Goal: Transaction & Acquisition: Book appointment/travel/reservation

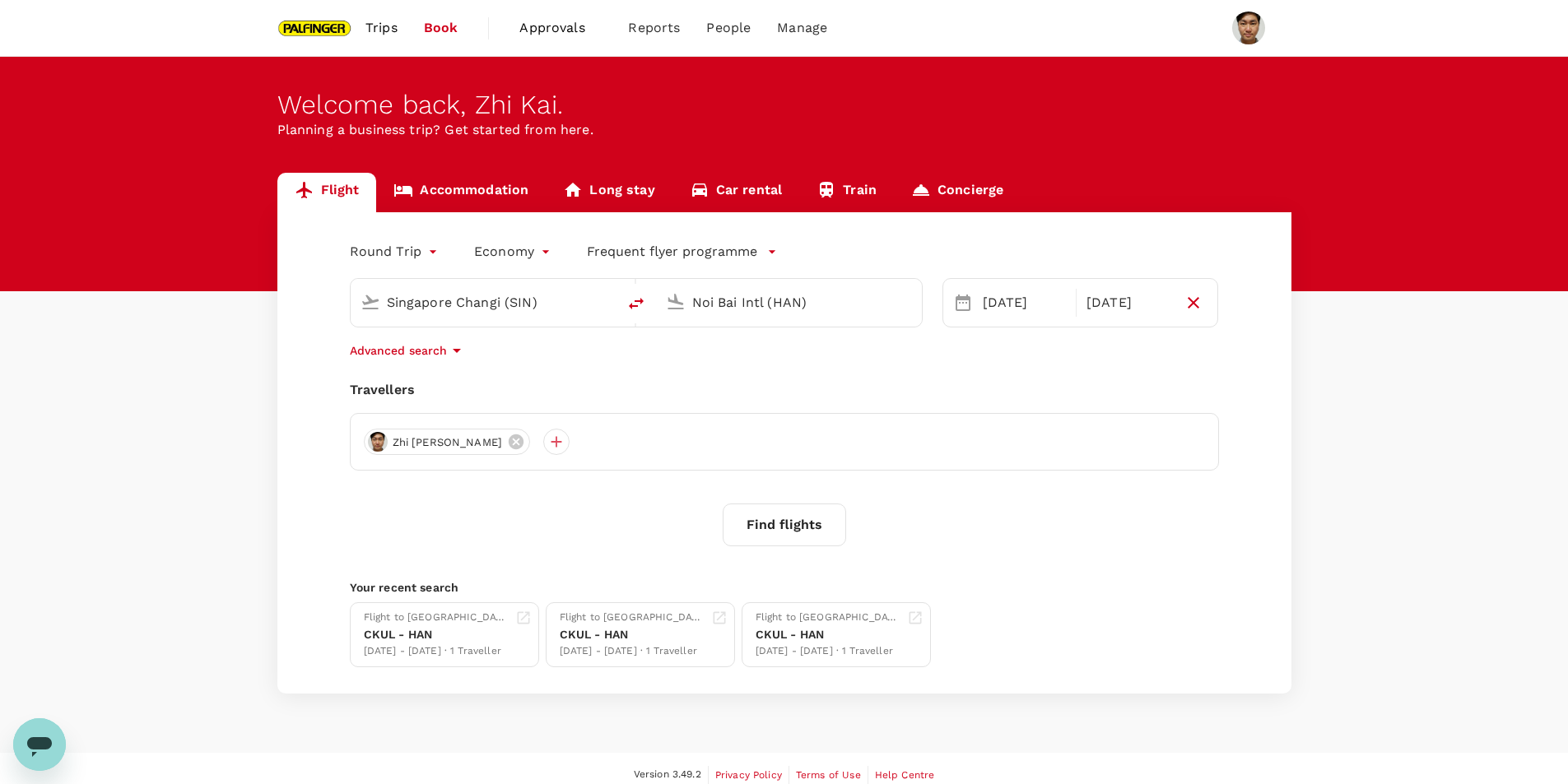
click at [735, 308] on input "Noi Bai Intl (HAN)" at bounding box center [789, 302] width 195 height 25
click at [530, 304] on input "Singapore Changi (SIN)" at bounding box center [484, 302] width 195 height 25
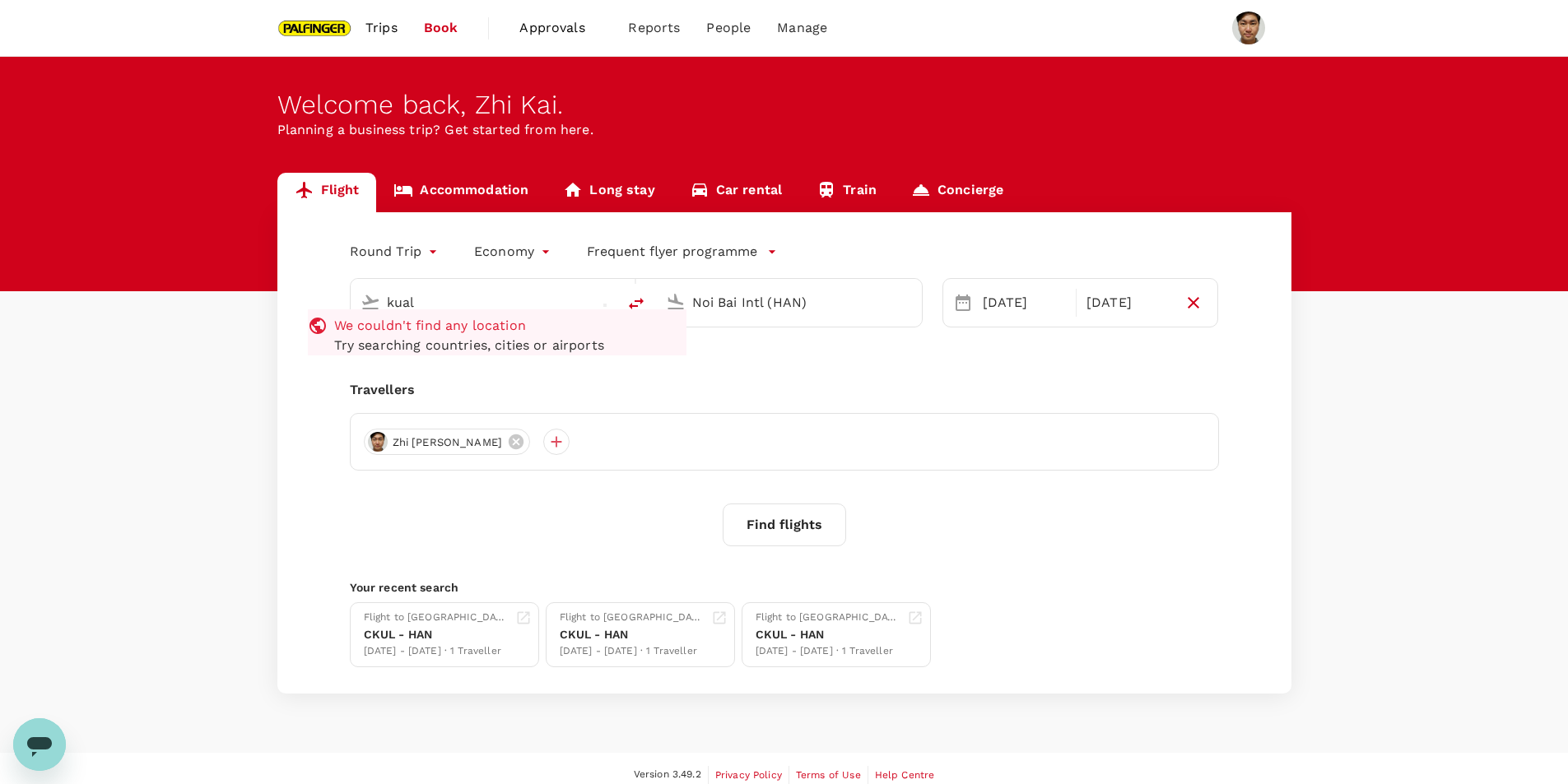
type input "kuala"
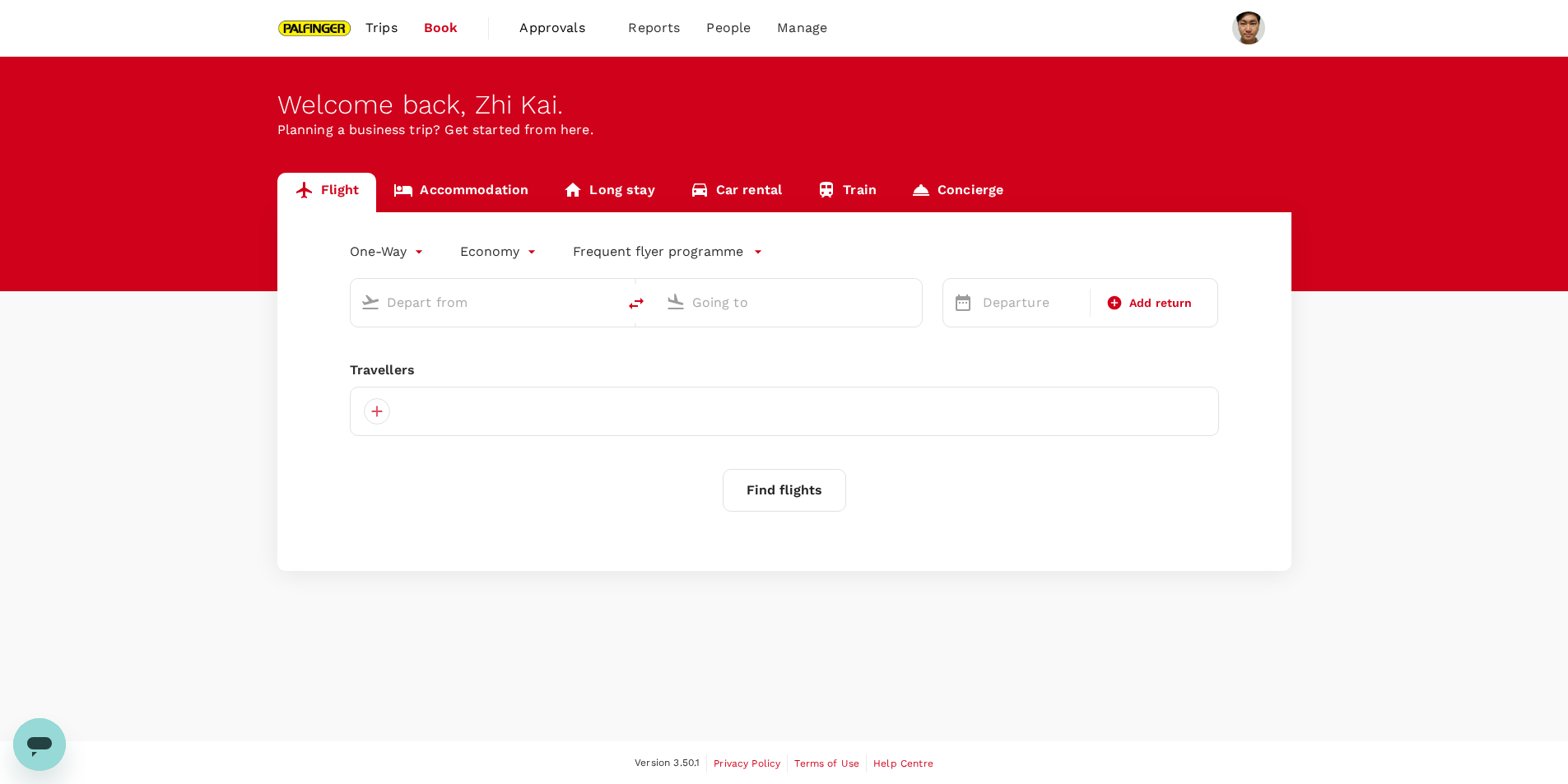
type input "Kuala Lumpur, Malaysia (any)"
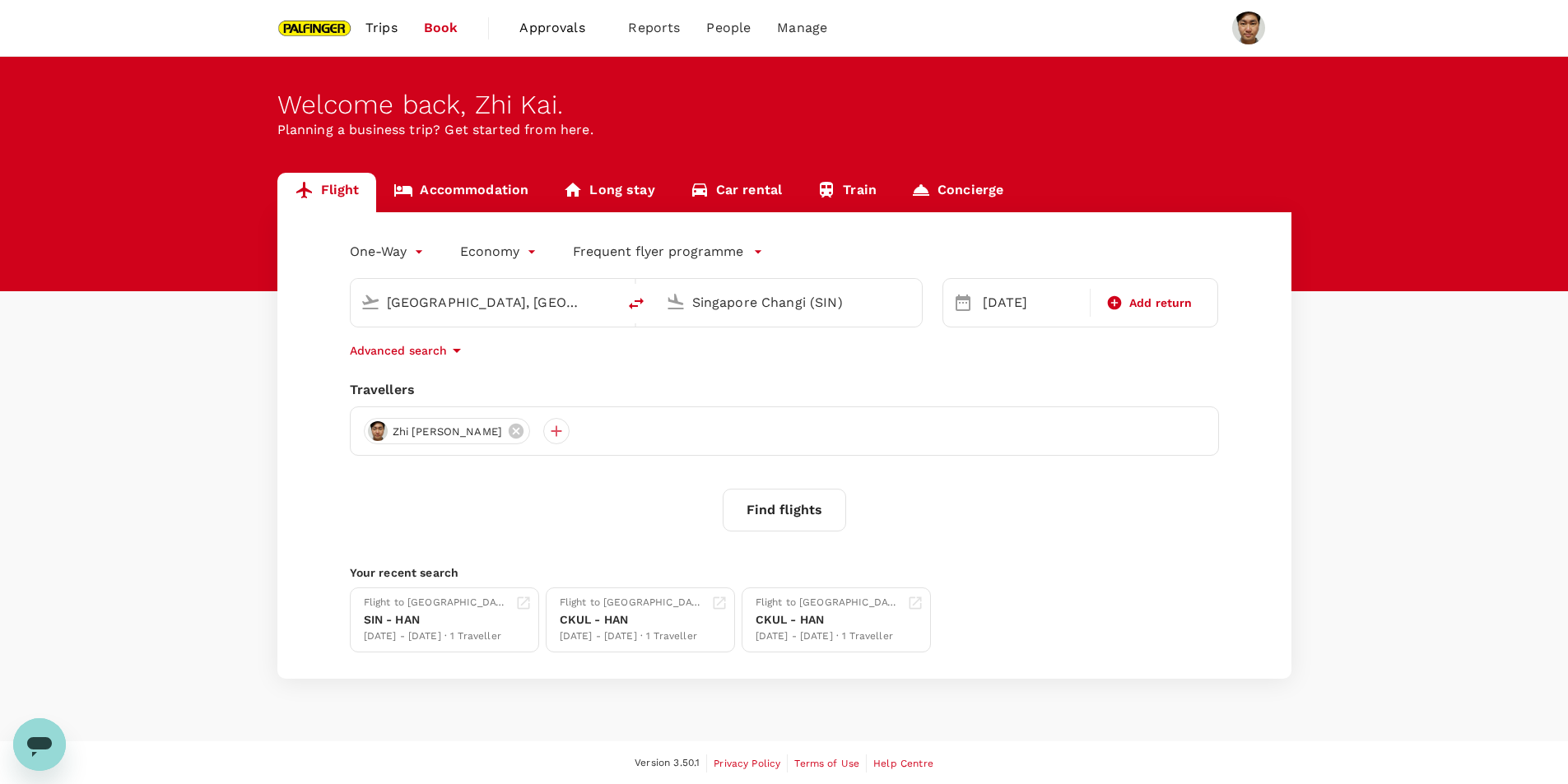
click at [762, 307] on input "Singapore Changi (SIN)" at bounding box center [789, 302] width 195 height 25
click at [776, 366] on p "Noi Bai Intl" at bounding box center [812, 367] width 288 height 17
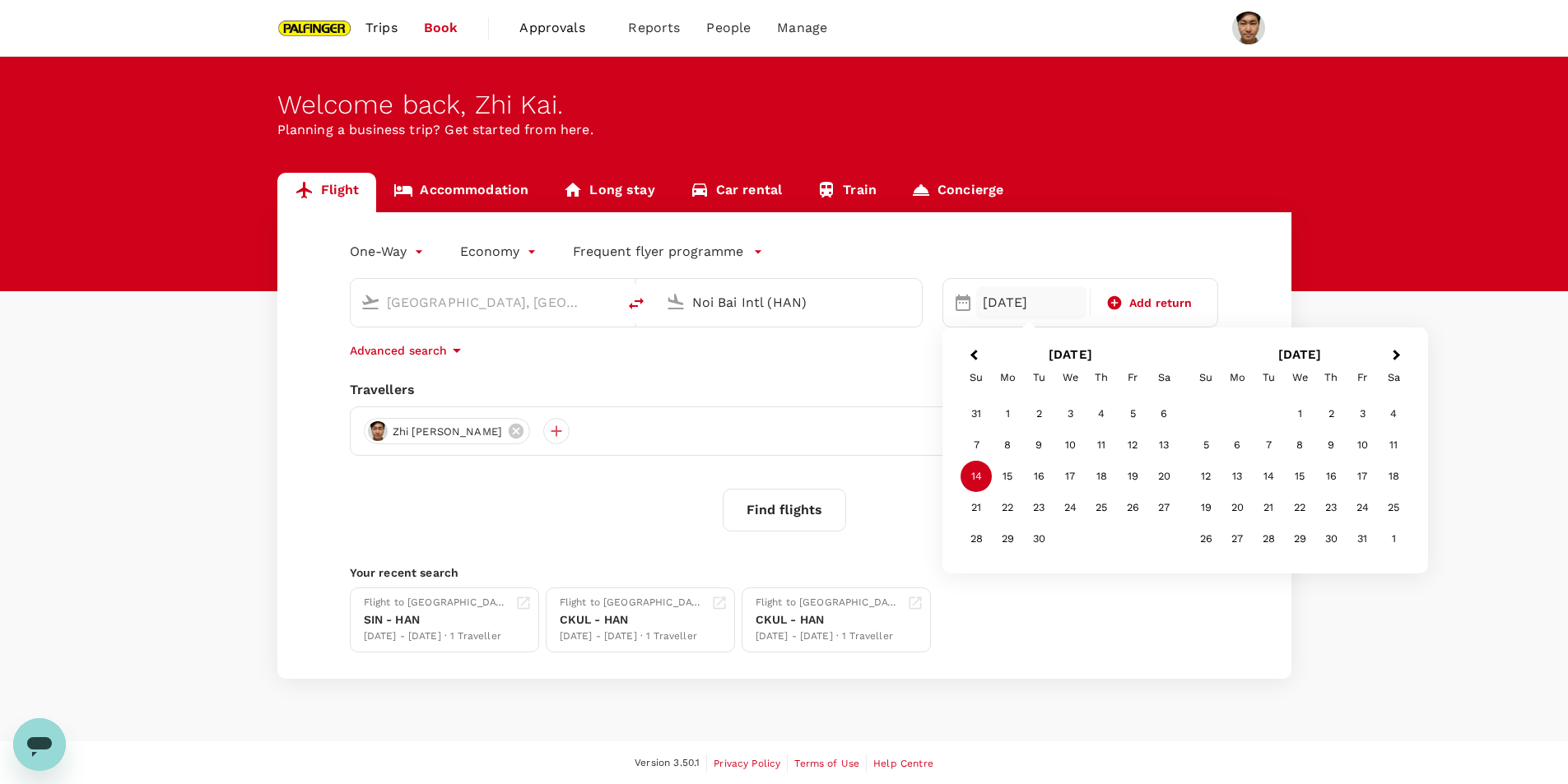
type input "Noi Bai Intl (HAN)"
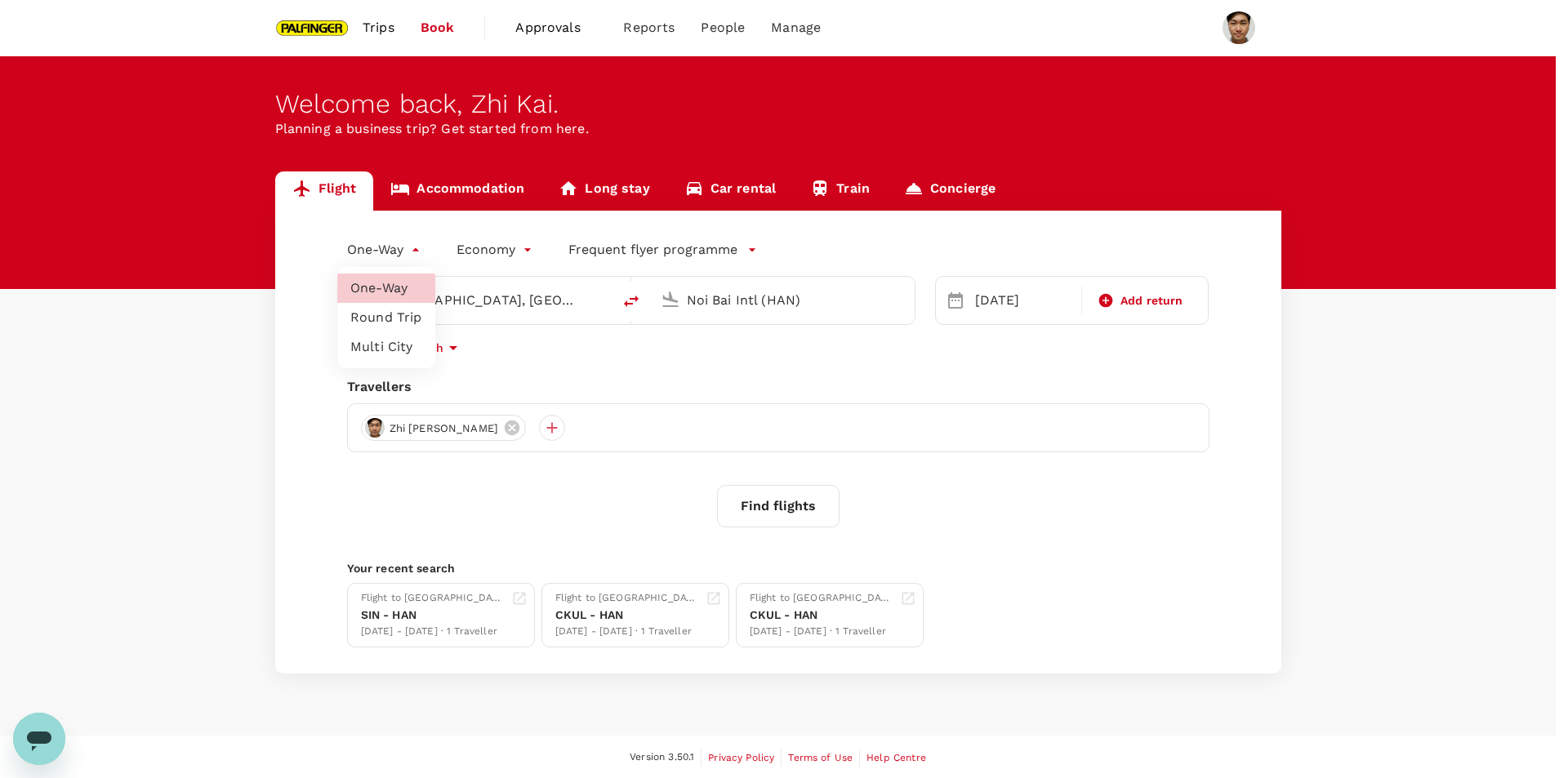
click at [381, 251] on body "Trips Book Approvals 0 Reports People Manage Welcome back , Zhi Kai . Planning …" at bounding box center [784, 389] width 1568 height 780
click at [399, 321] on li "Round Trip" at bounding box center [386, 318] width 98 height 29
type input "roundtrip"
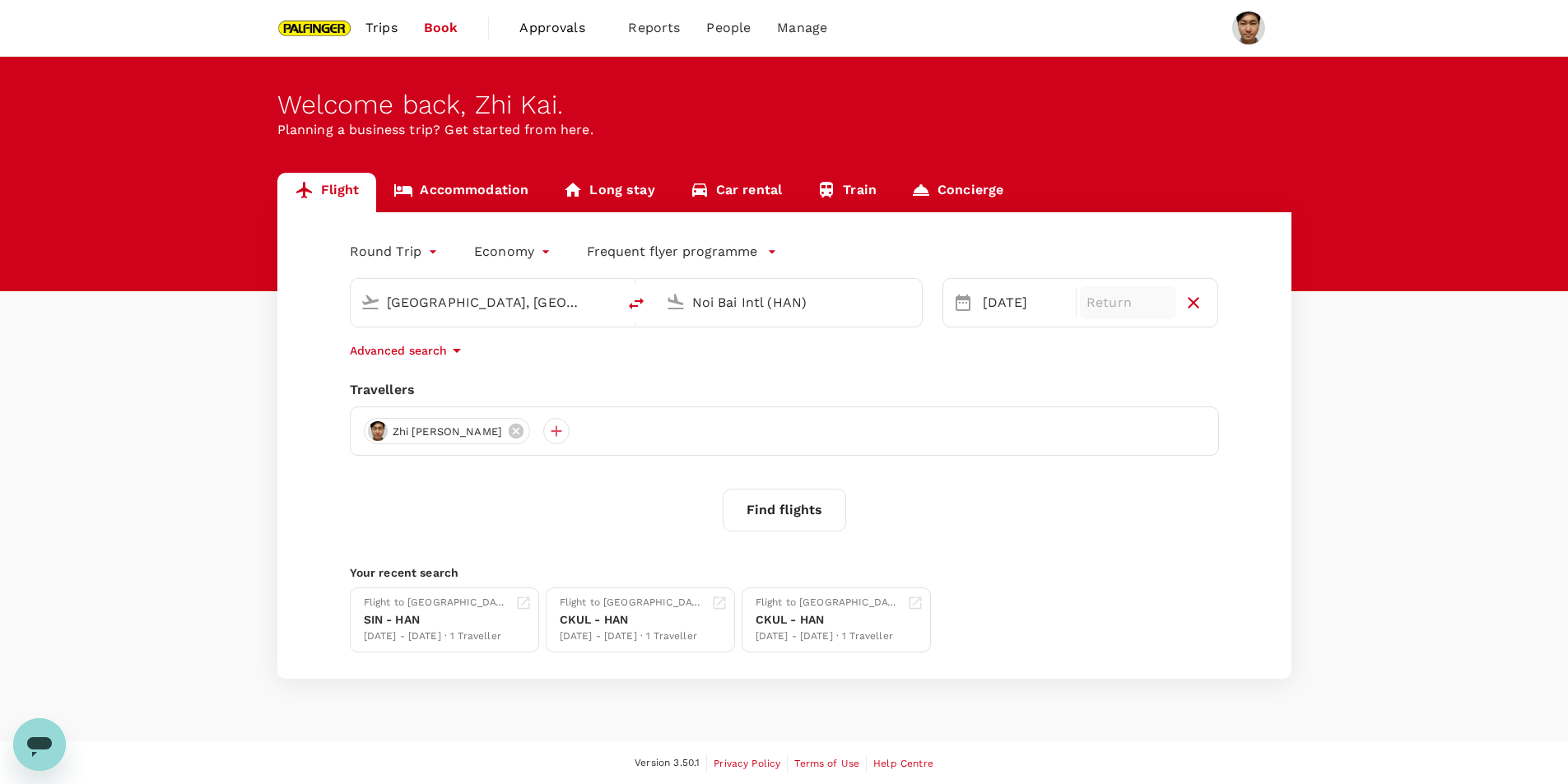
click at [1129, 298] on p "Return" at bounding box center [1128, 302] width 83 height 20
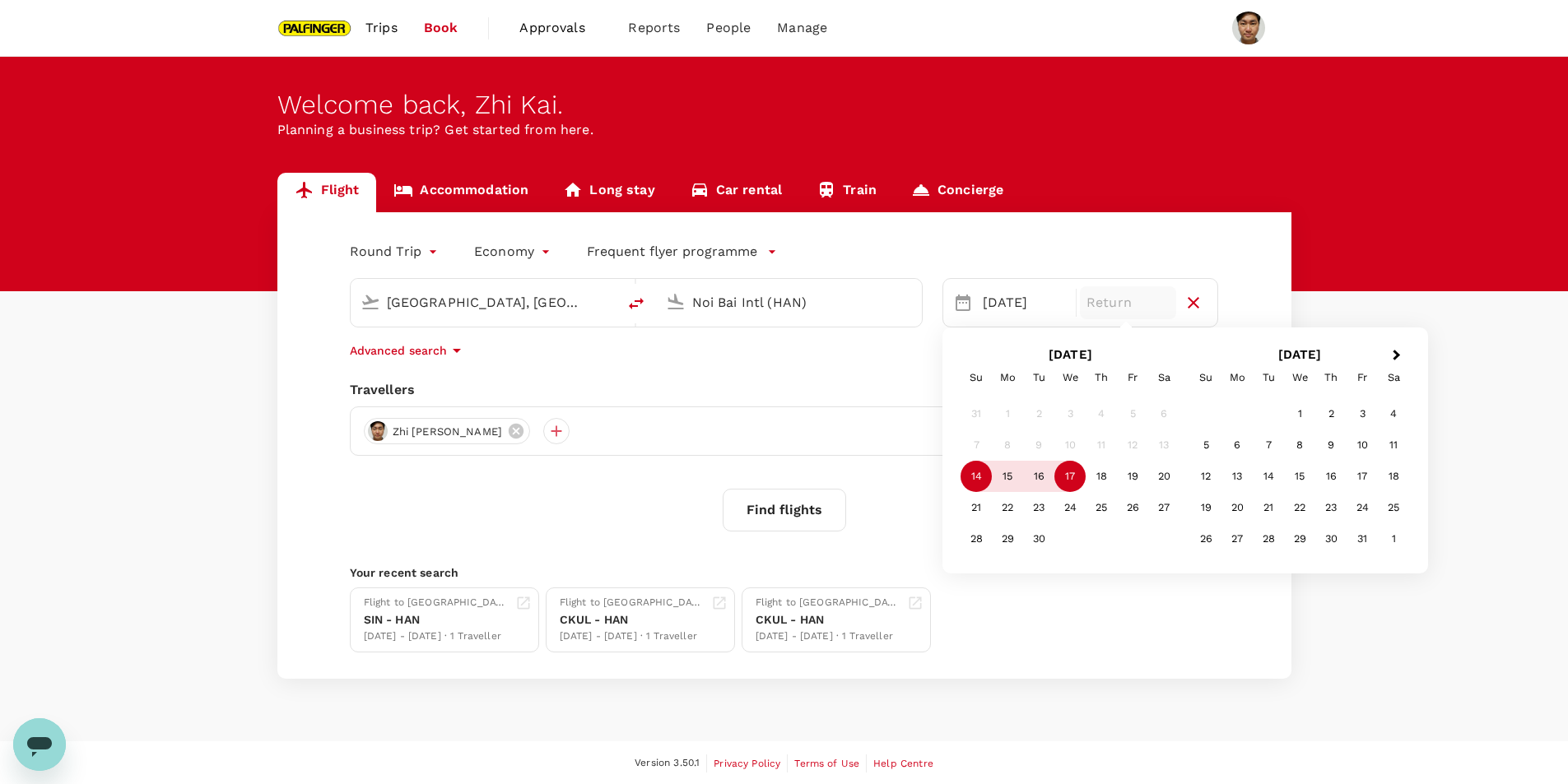
click at [1062, 474] on div "17" at bounding box center [1070, 477] width 31 height 31
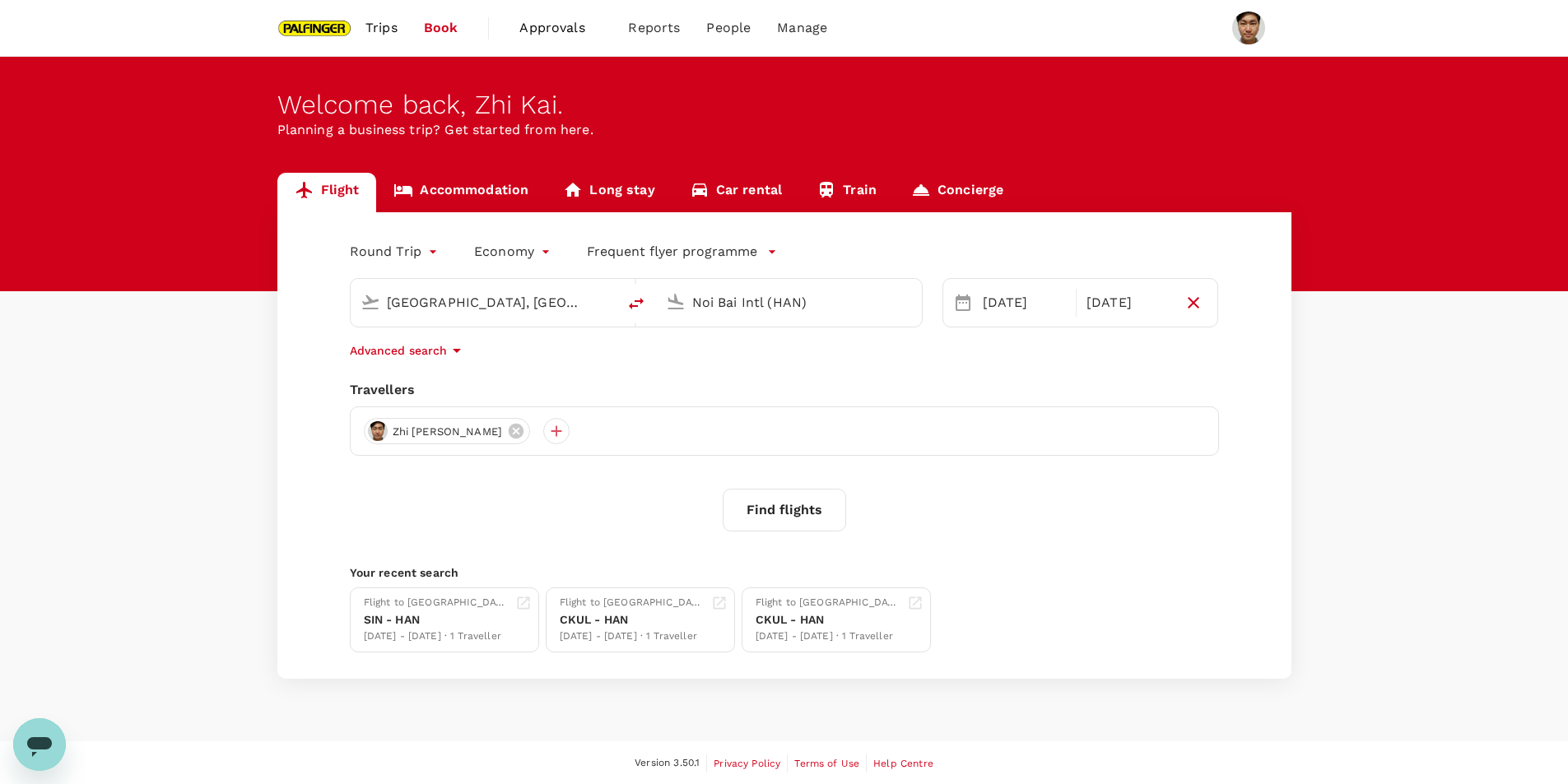
click at [784, 510] on button "Find flights" at bounding box center [784, 510] width 123 height 43
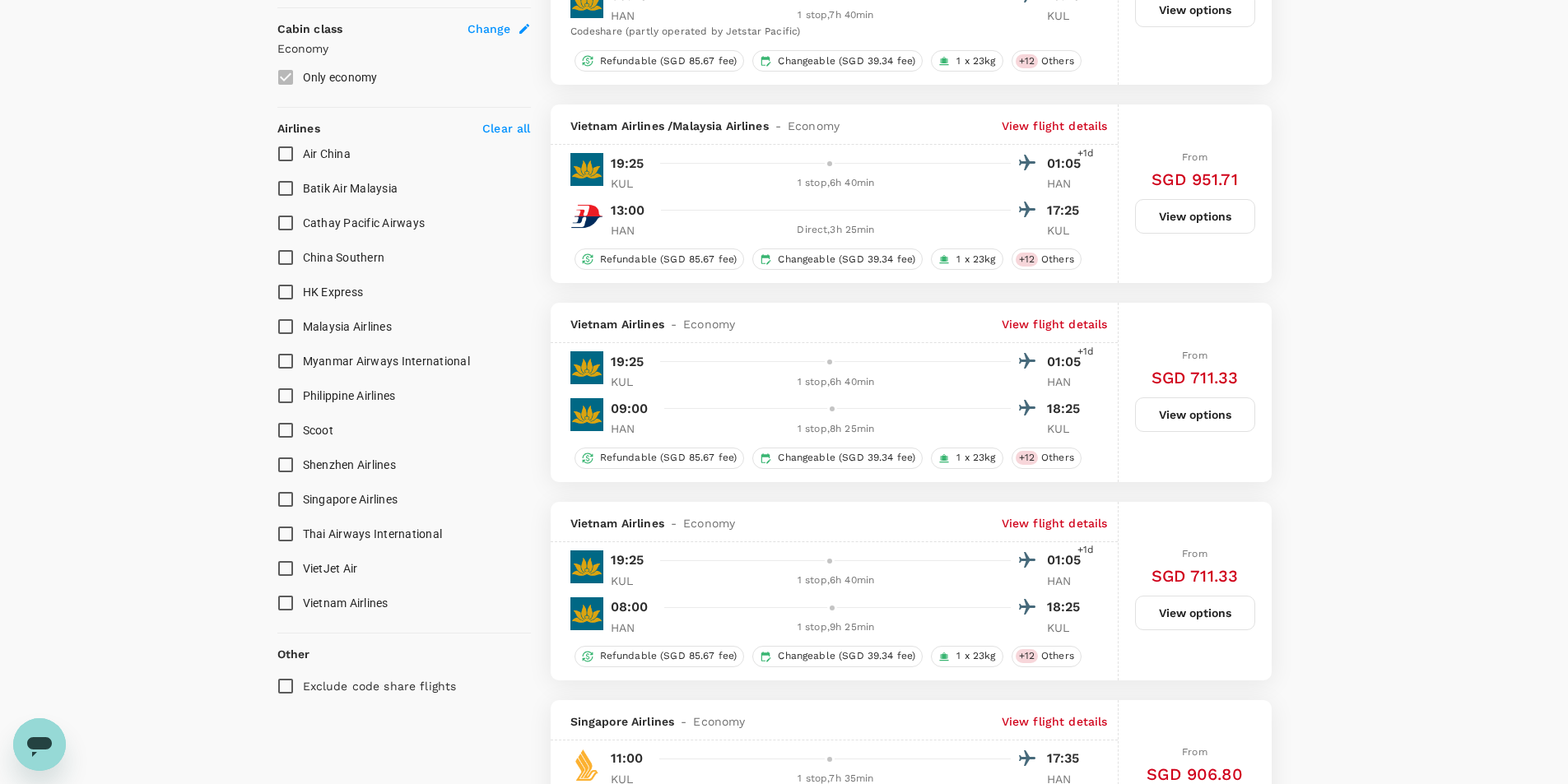
scroll to position [905, 0]
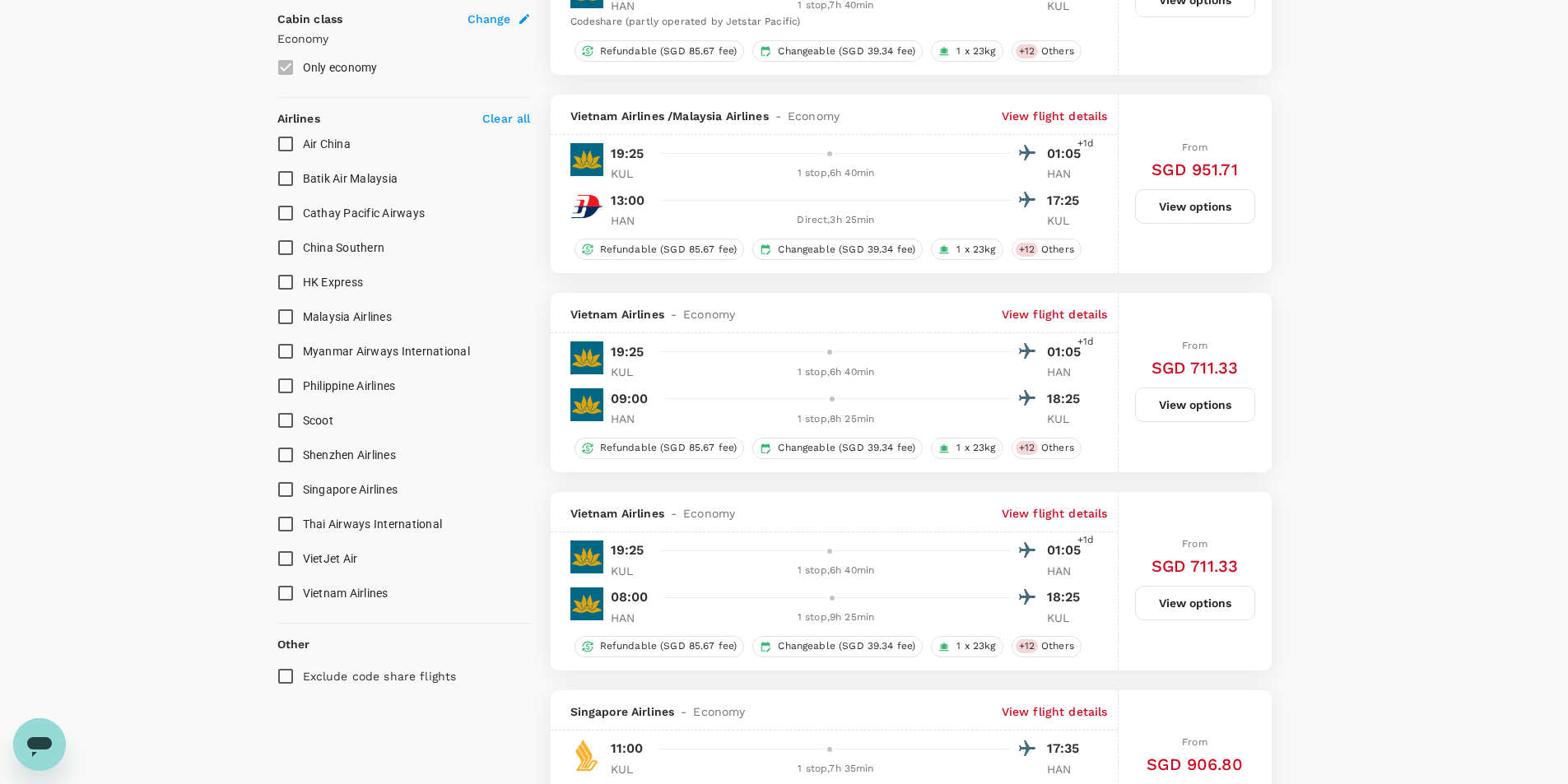
click at [284, 487] on input "Singapore Airlines" at bounding box center [285, 489] width 34 height 34
checkbox input "true"
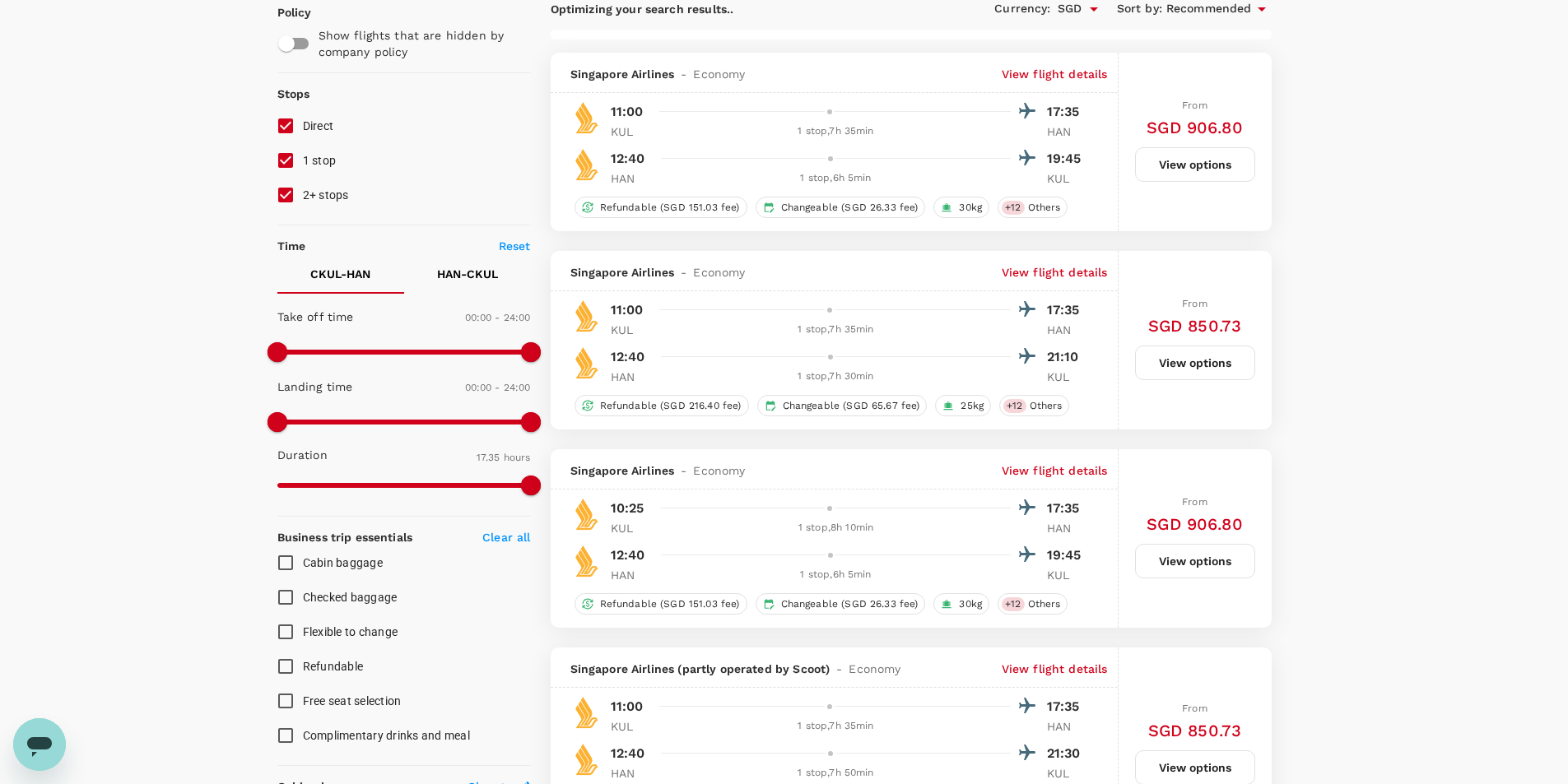
scroll to position [164, 0]
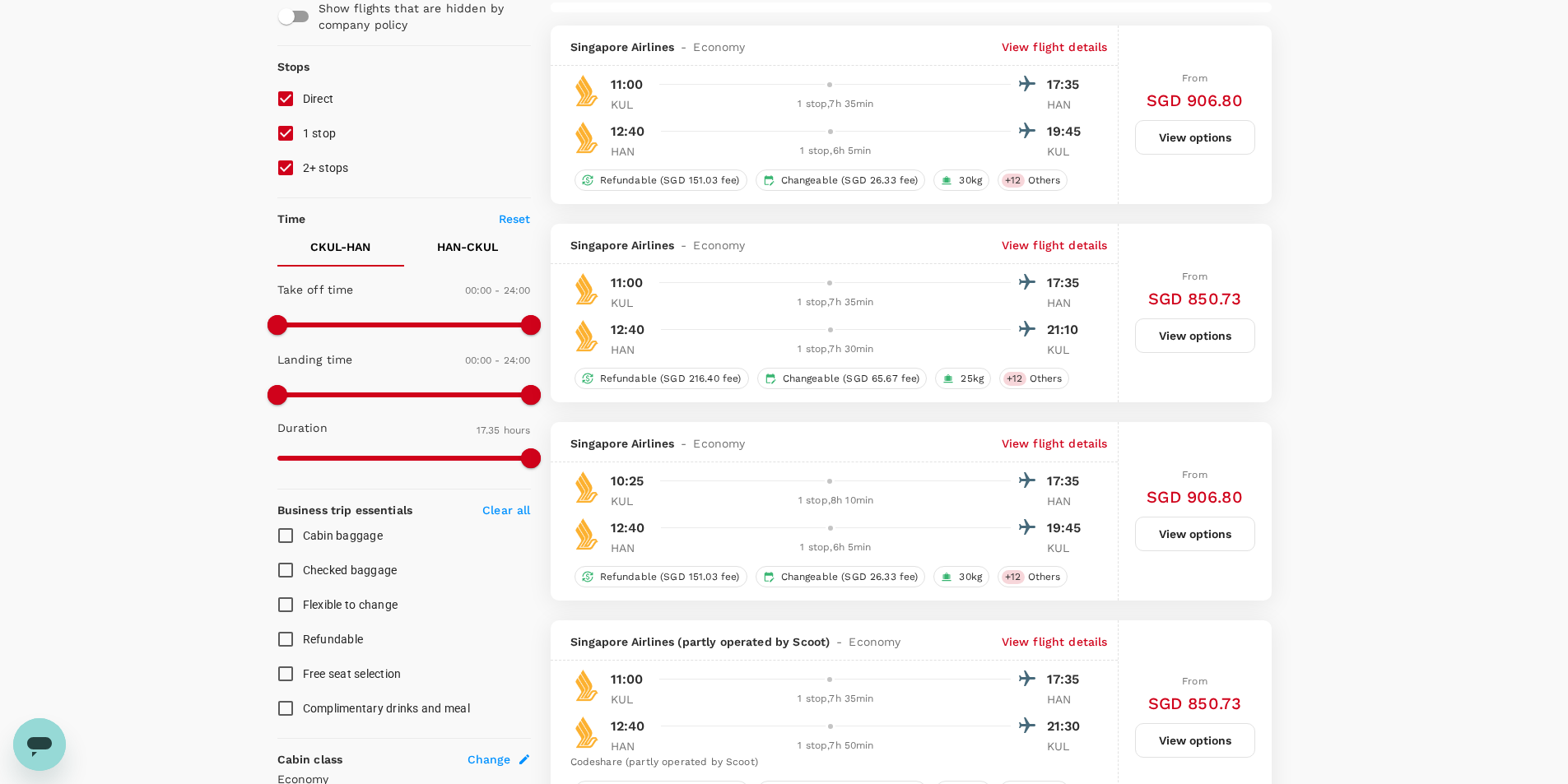
type input "1795"
checkbox input "false"
checkbox input "true"
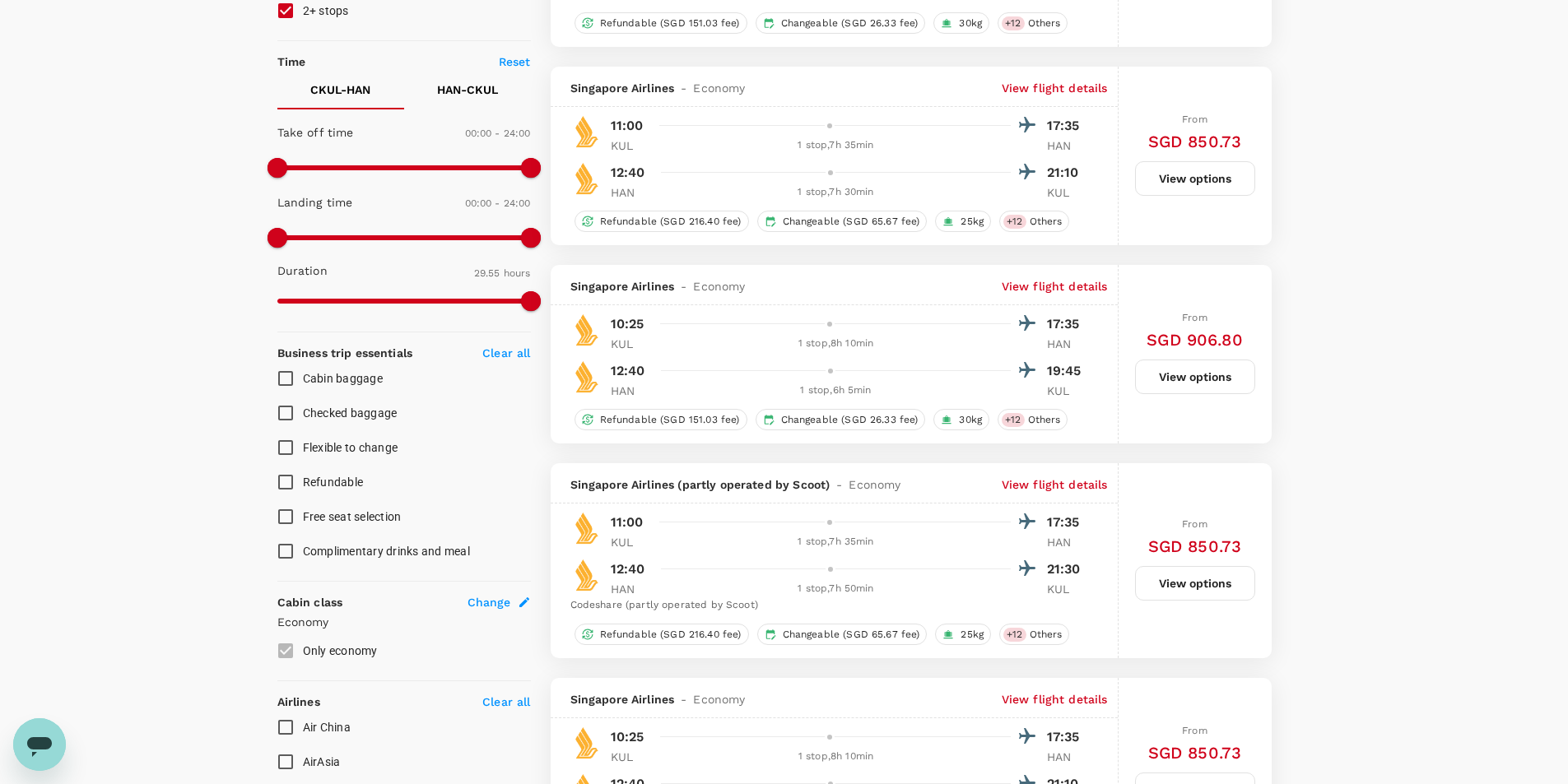
scroll to position [0, 0]
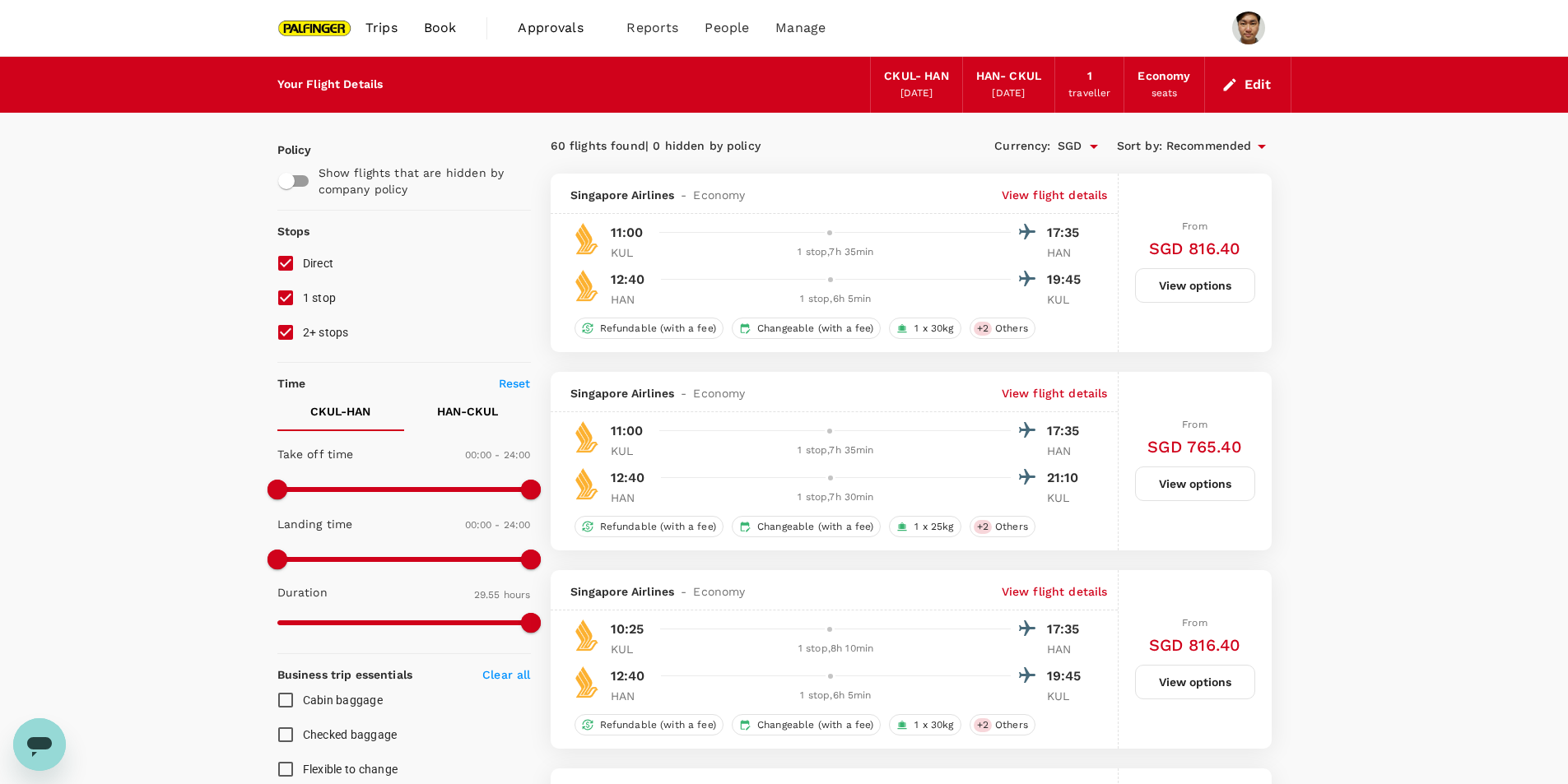
click at [285, 264] on input "Direct" at bounding box center [285, 262] width 34 height 34
checkbox input "false"
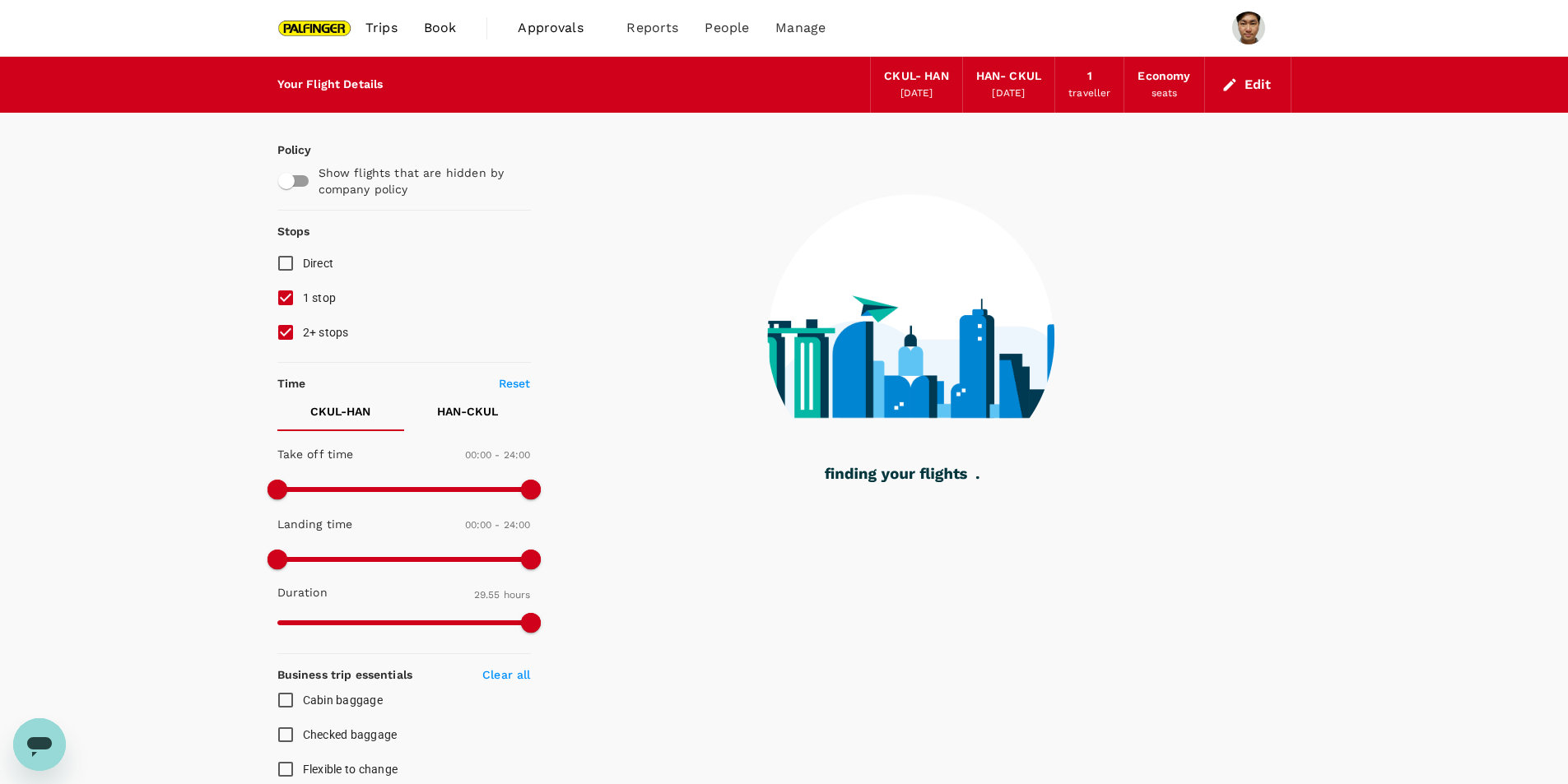
click at [281, 332] on input "2+ stops" at bounding box center [285, 332] width 34 height 34
checkbox input "false"
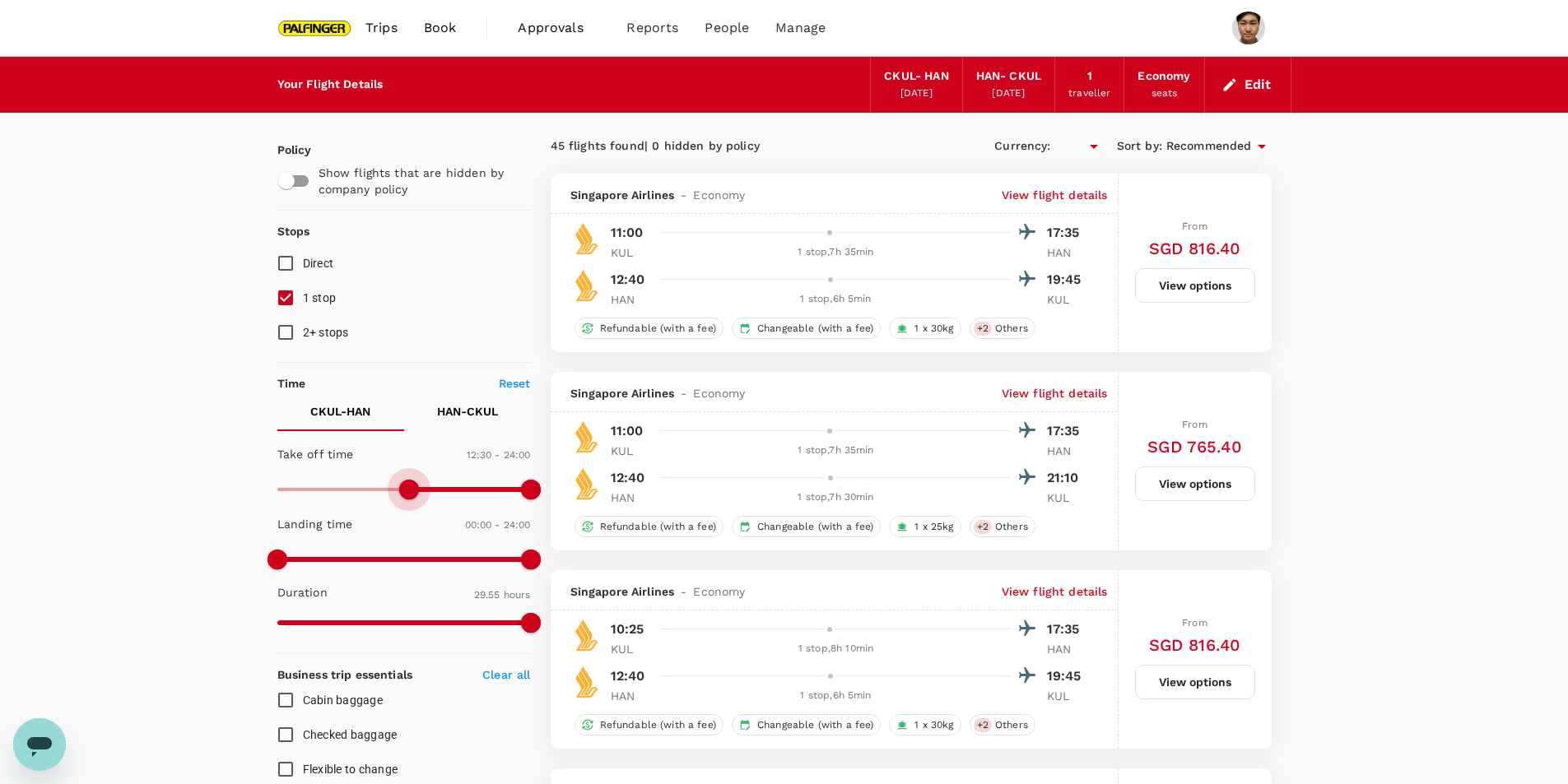
drag, startPoint x: 271, startPoint y: 481, endPoint x: 461, endPoint y: 484, distance: 190.0
click at [461, 484] on span at bounding box center [403, 489] width 254 height 24
type input "1050"
type input "SGD"
type input "1050"
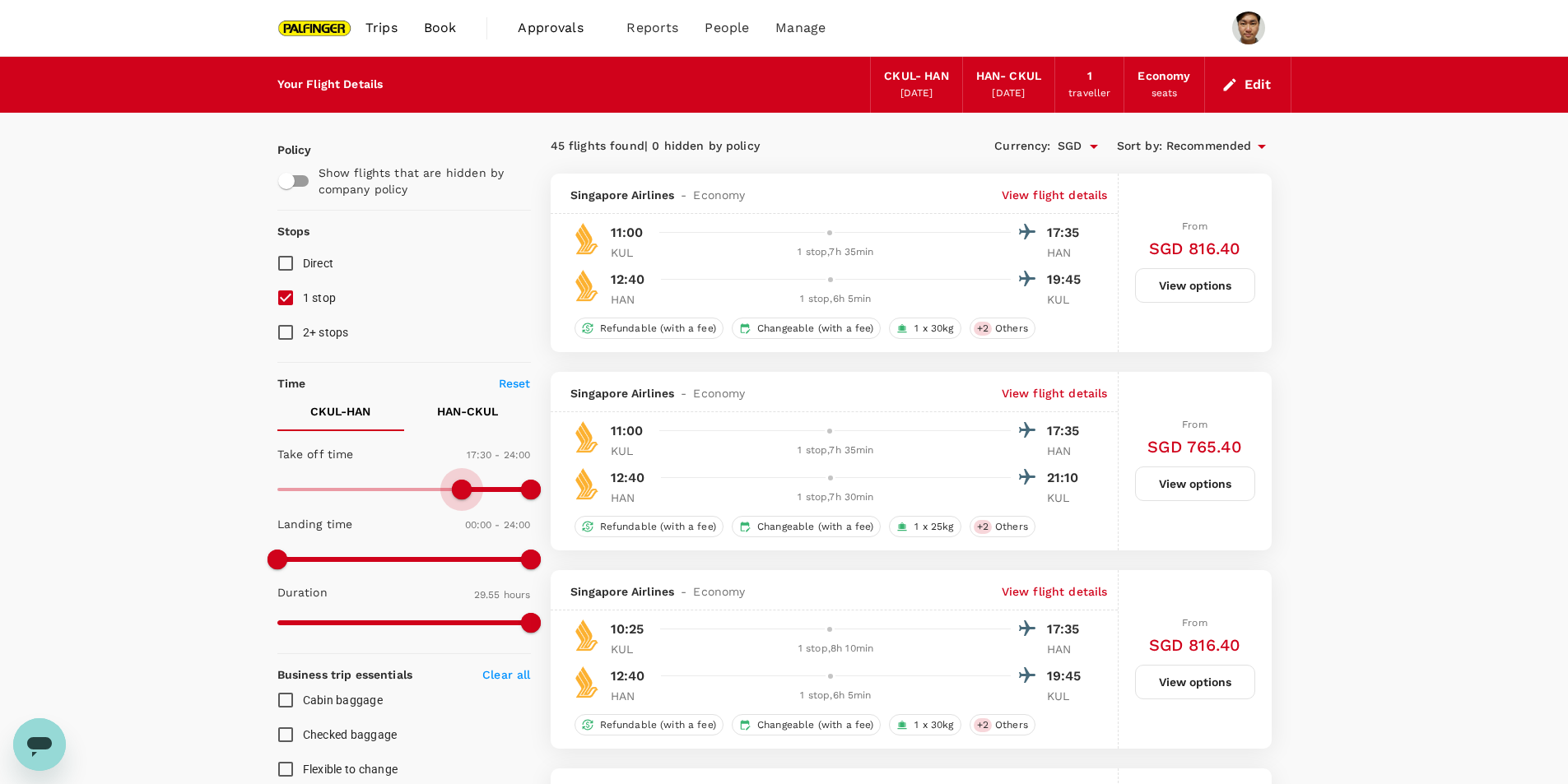
drag, startPoint x: 405, startPoint y: 487, endPoint x: 463, endPoint y: 492, distance: 58.2
click at [463, 492] on span at bounding box center [403, 489] width 254 height 24
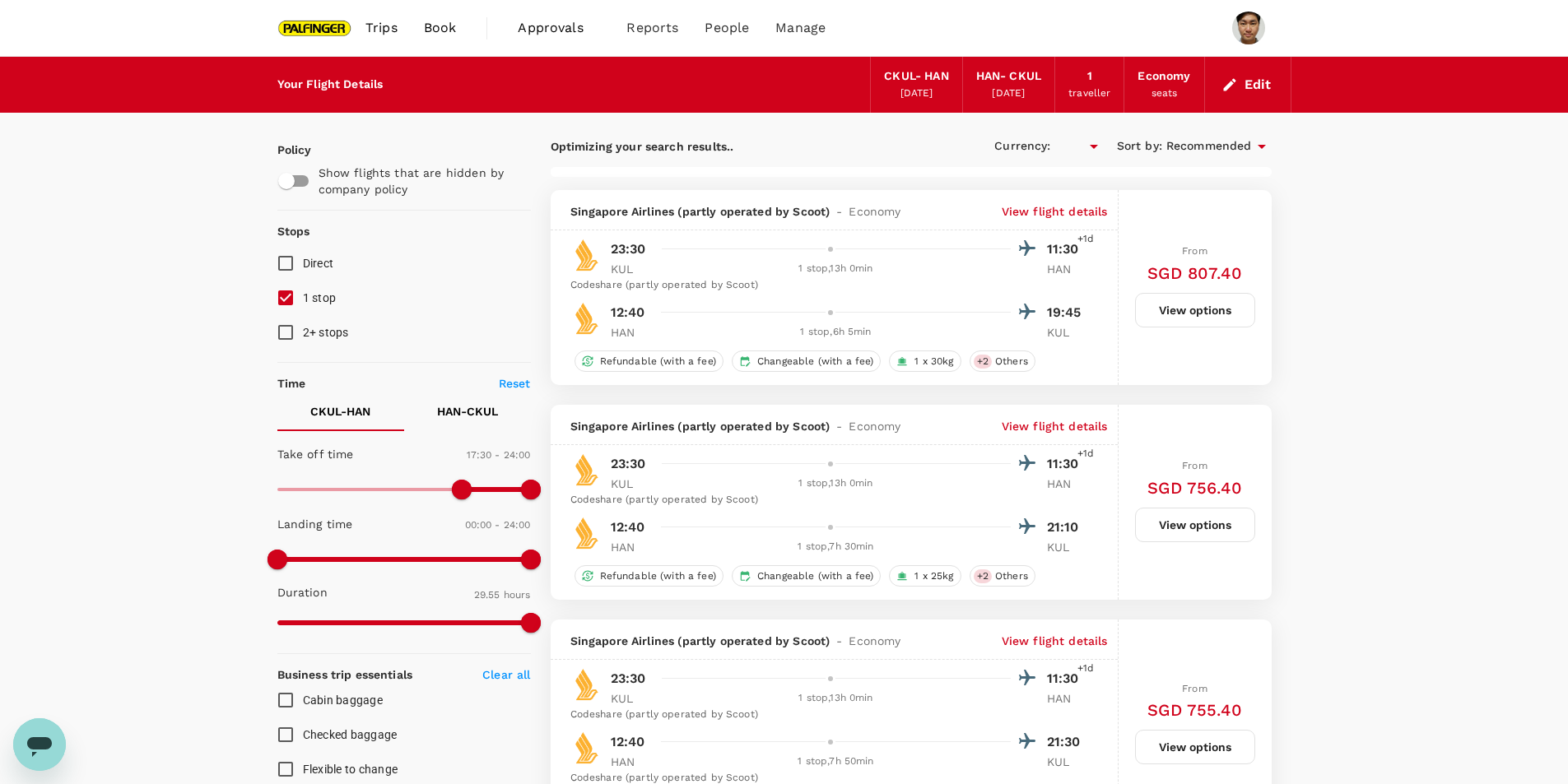
type input "SGD"
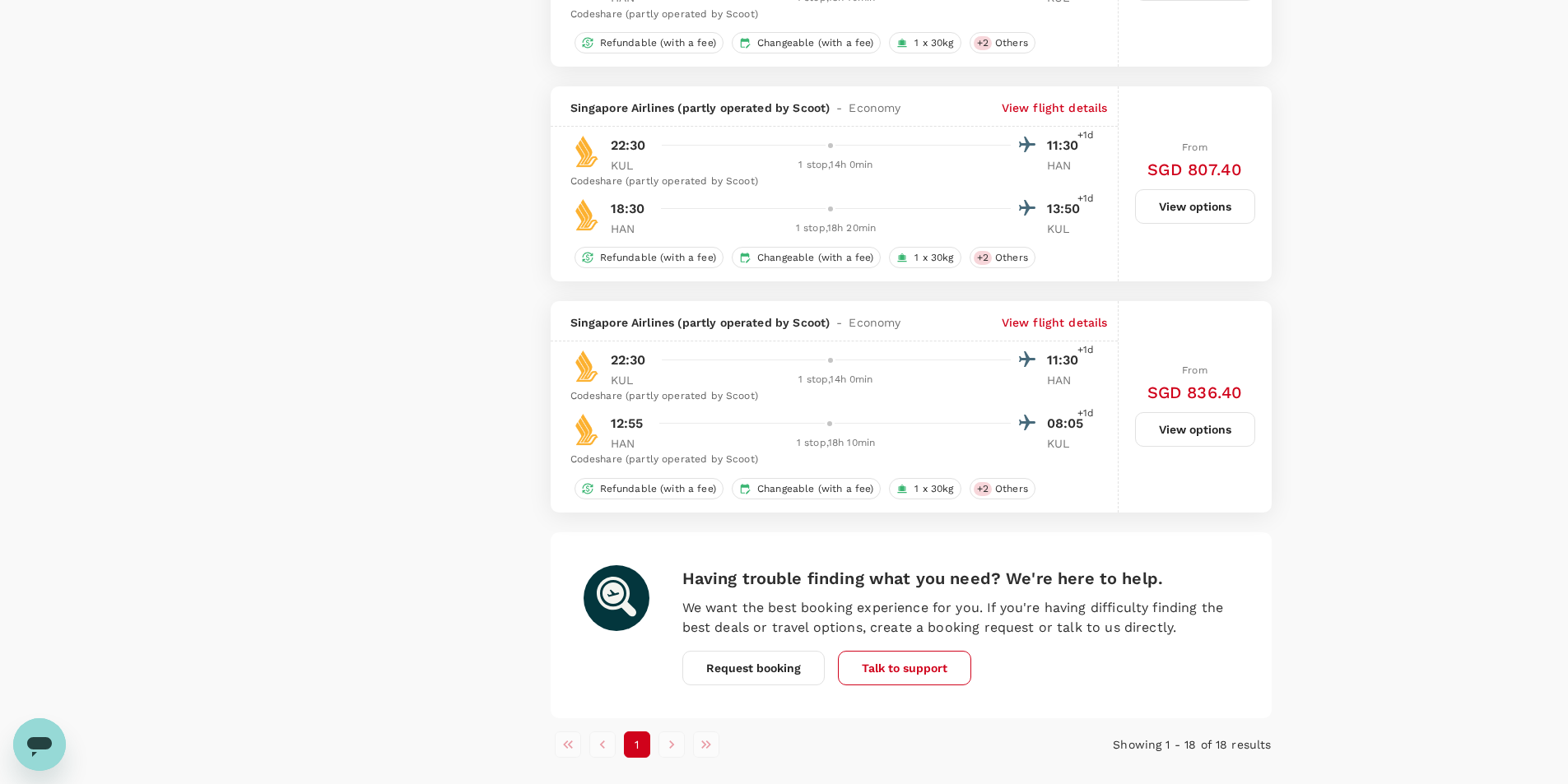
scroll to position [3669, 0]
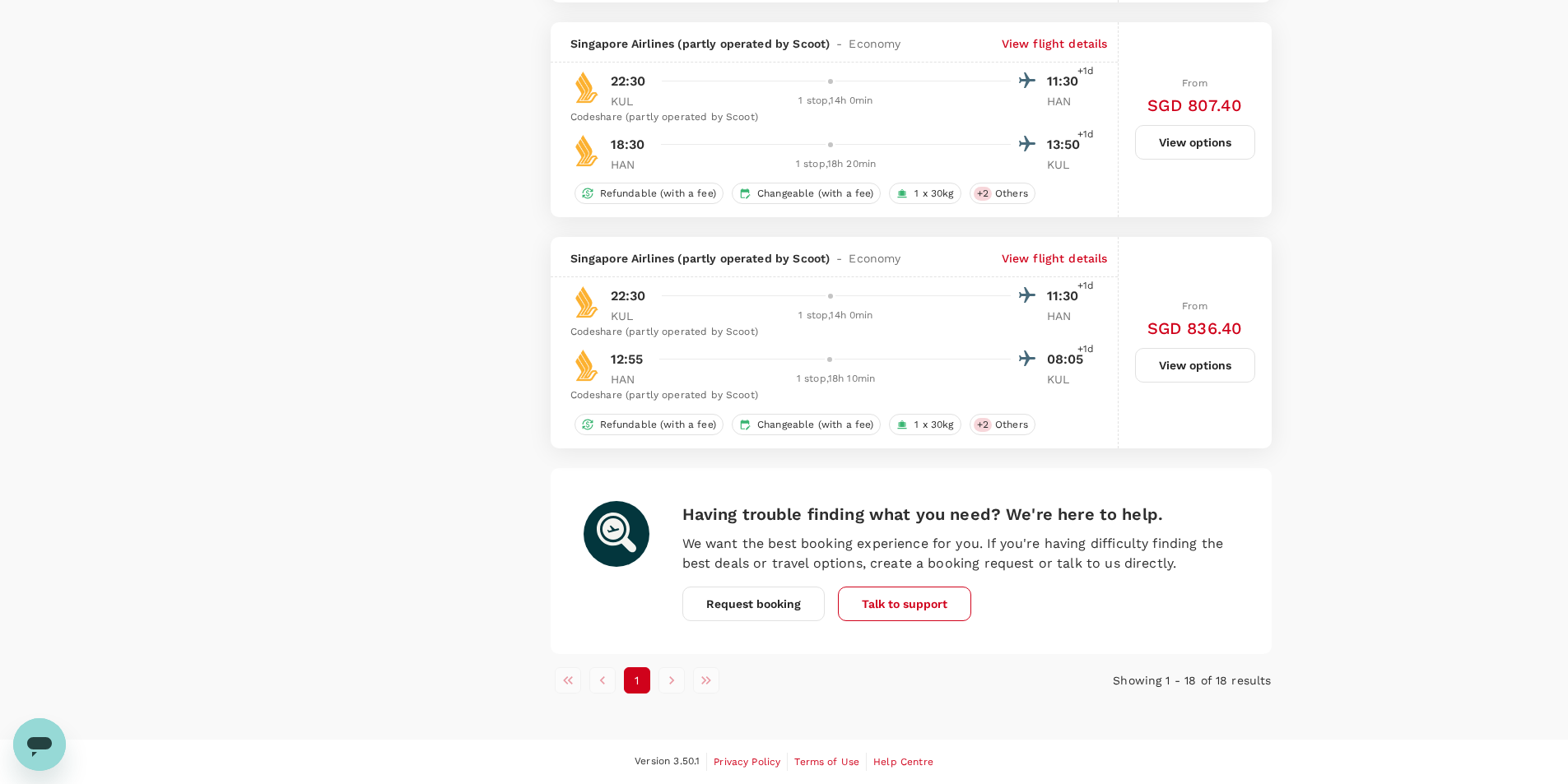
click at [668, 682] on li "pagination navigation" at bounding box center [670, 680] width 34 height 26
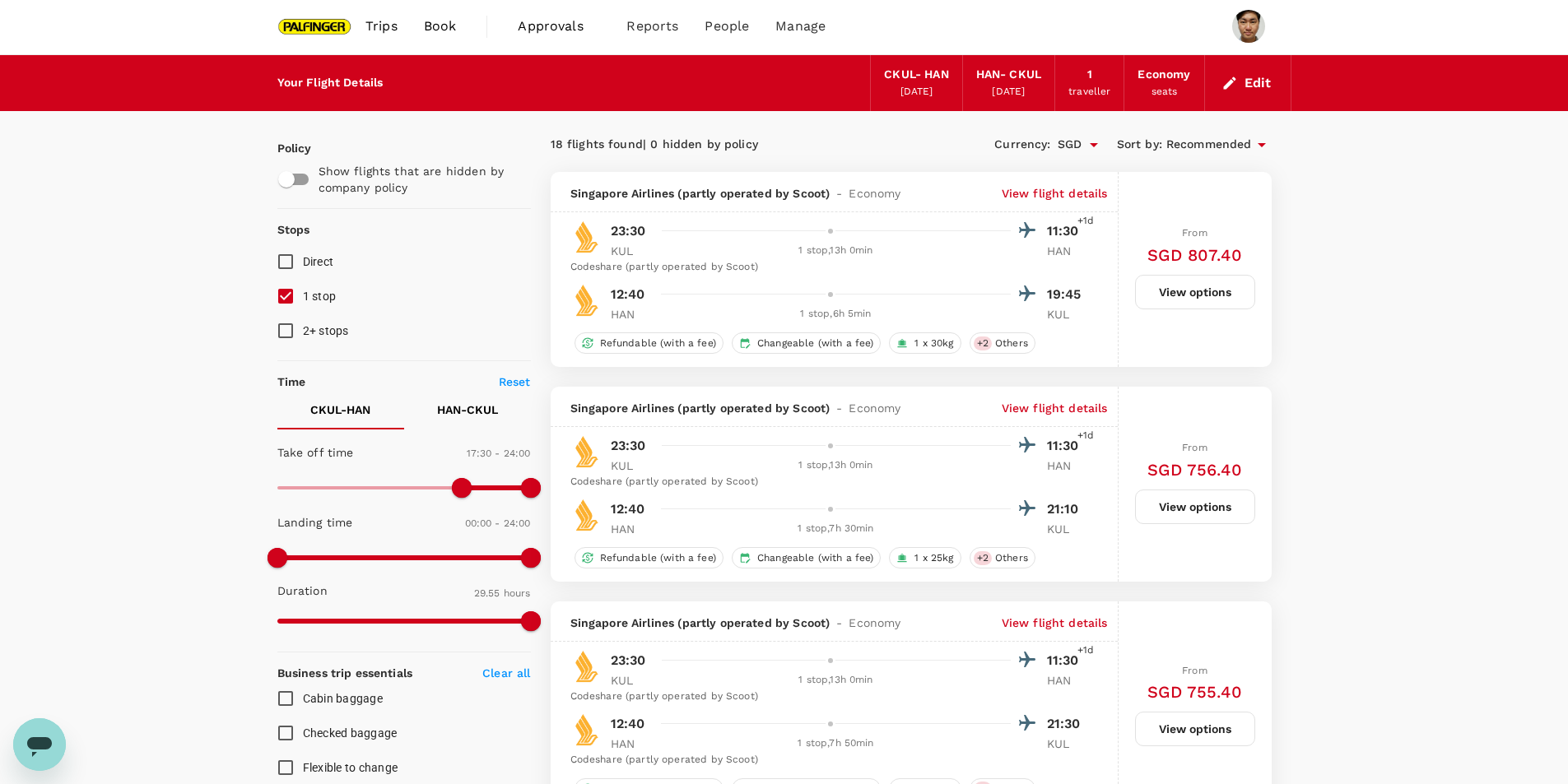
scroll to position [0, 0]
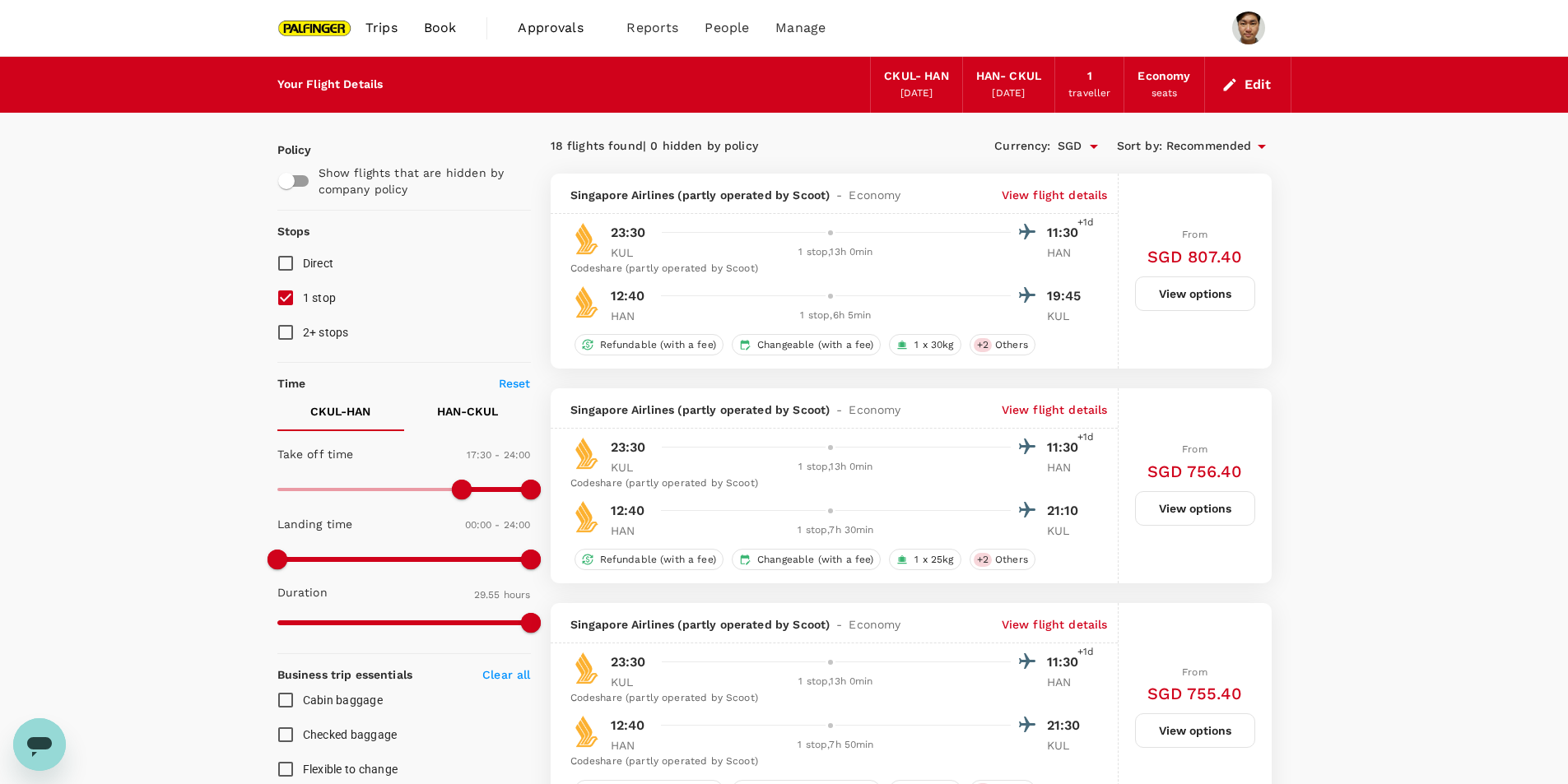
click at [390, 20] on span "Trips" at bounding box center [381, 27] width 32 height 20
click at [381, 26] on span "Trips" at bounding box center [381, 27] width 32 height 20
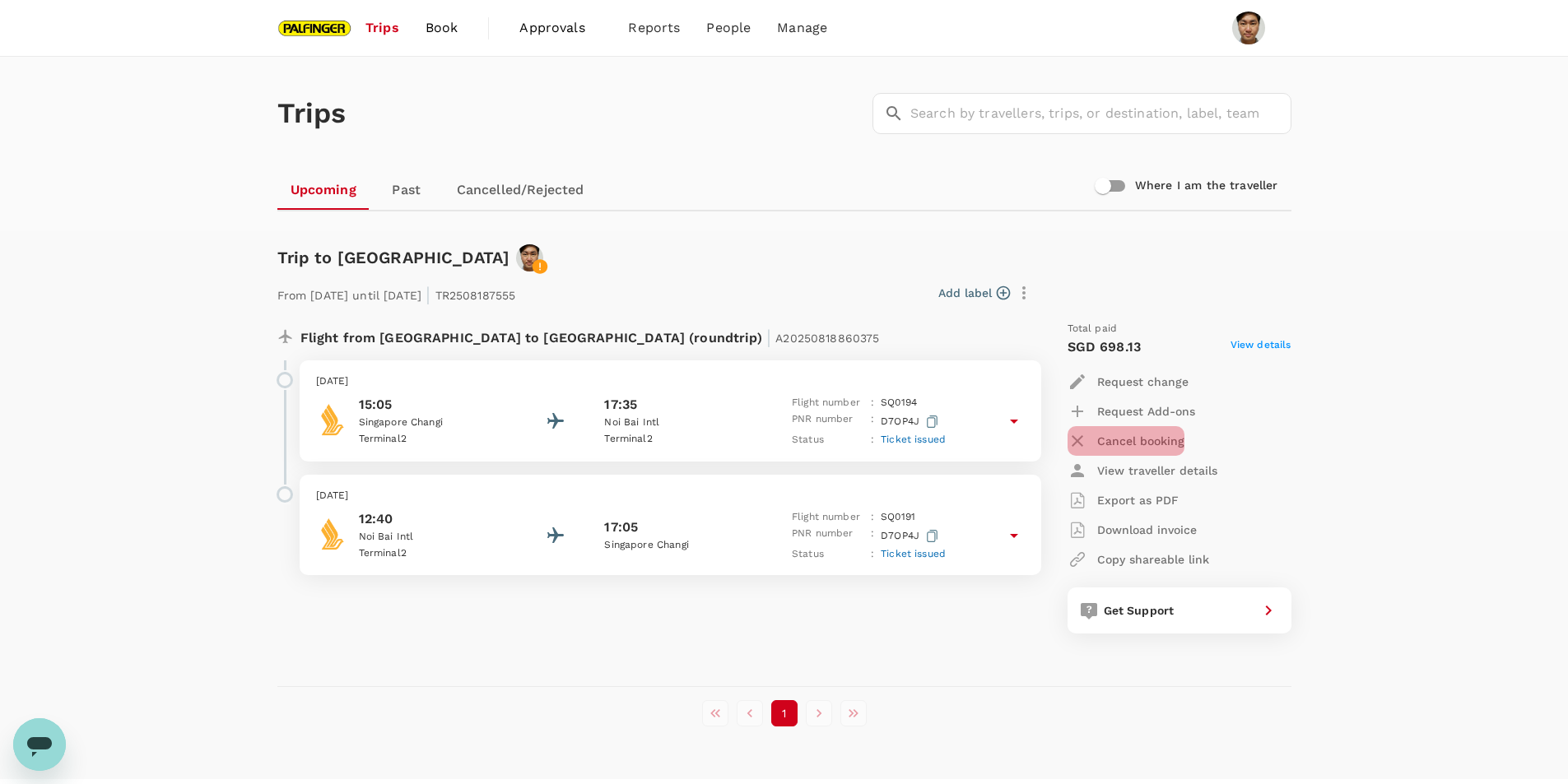
click at [1119, 434] on p "Cancel booking" at bounding box center [1140, 440] width 87 height 17
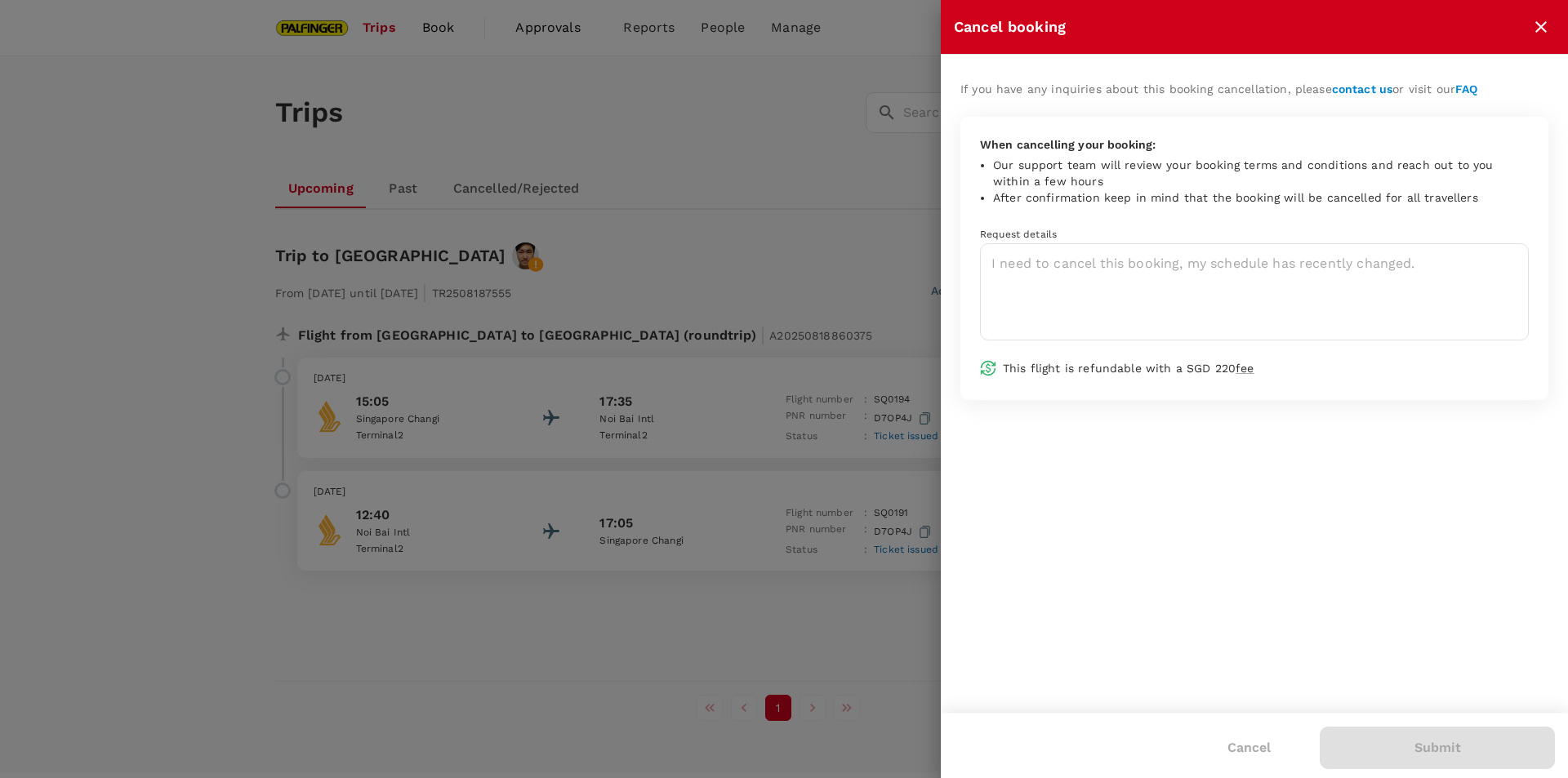
click at [1535, 23] on icon "close" at bounding box center [1541, 27] width 19 height 19
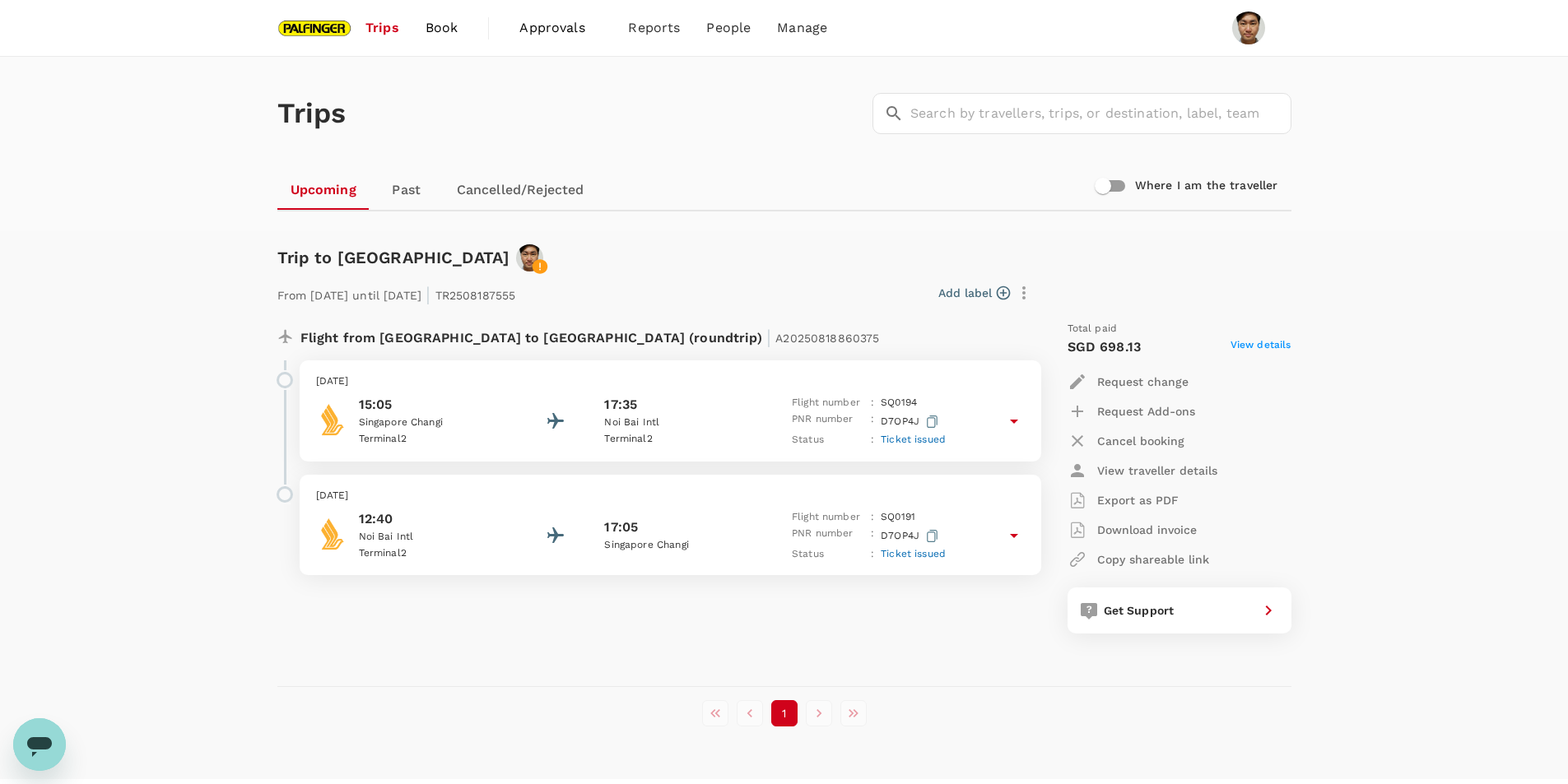
click at [439, 23] on span "Book" at bounding box center [442, 27] width 33 height 20
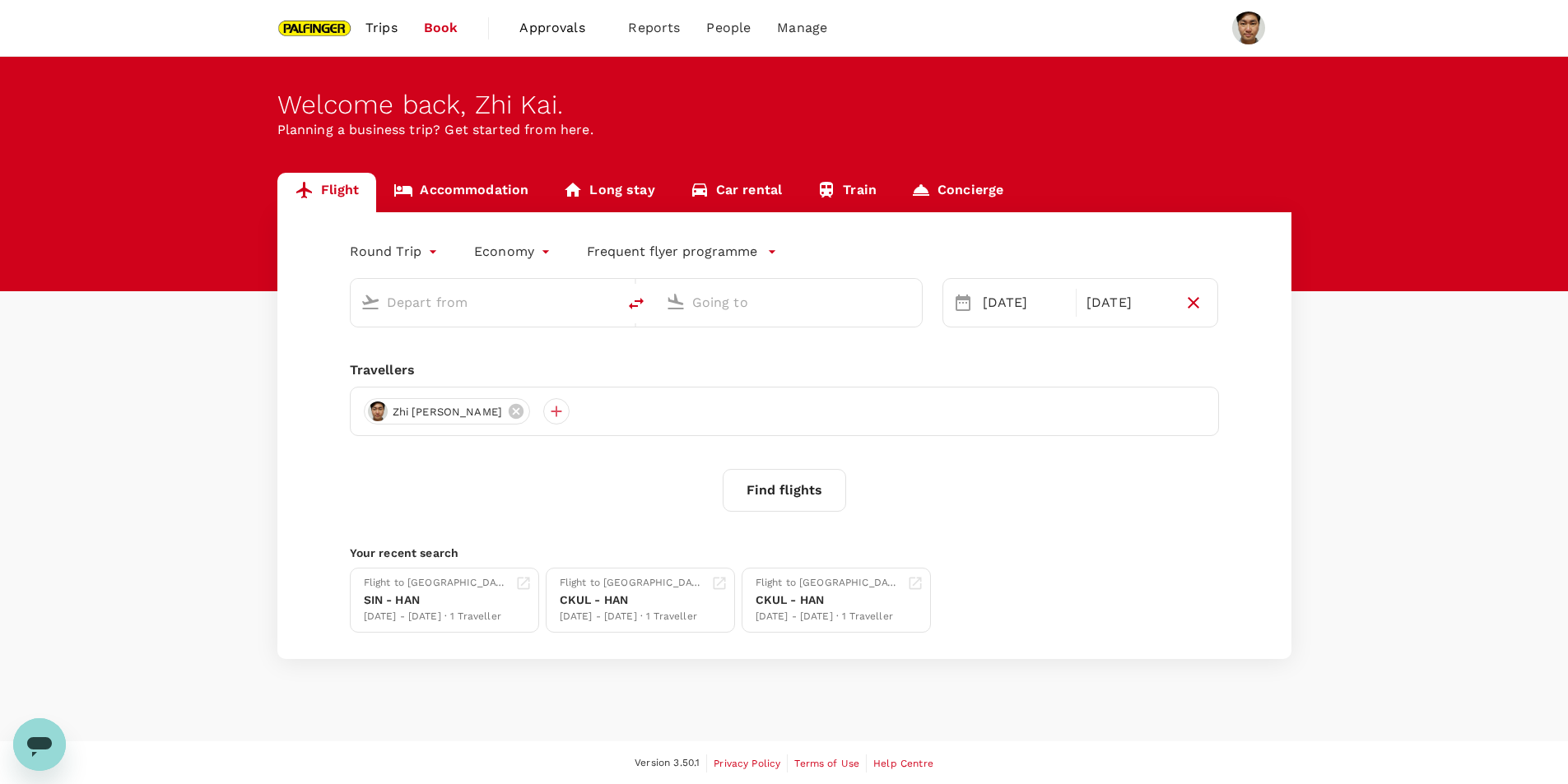
type input "Kuala Lumpur, Malaysia (any)"
type input "Noi Bai Intl (HAN)"
type input "Kuala Lumpur, Malaysia (any)"
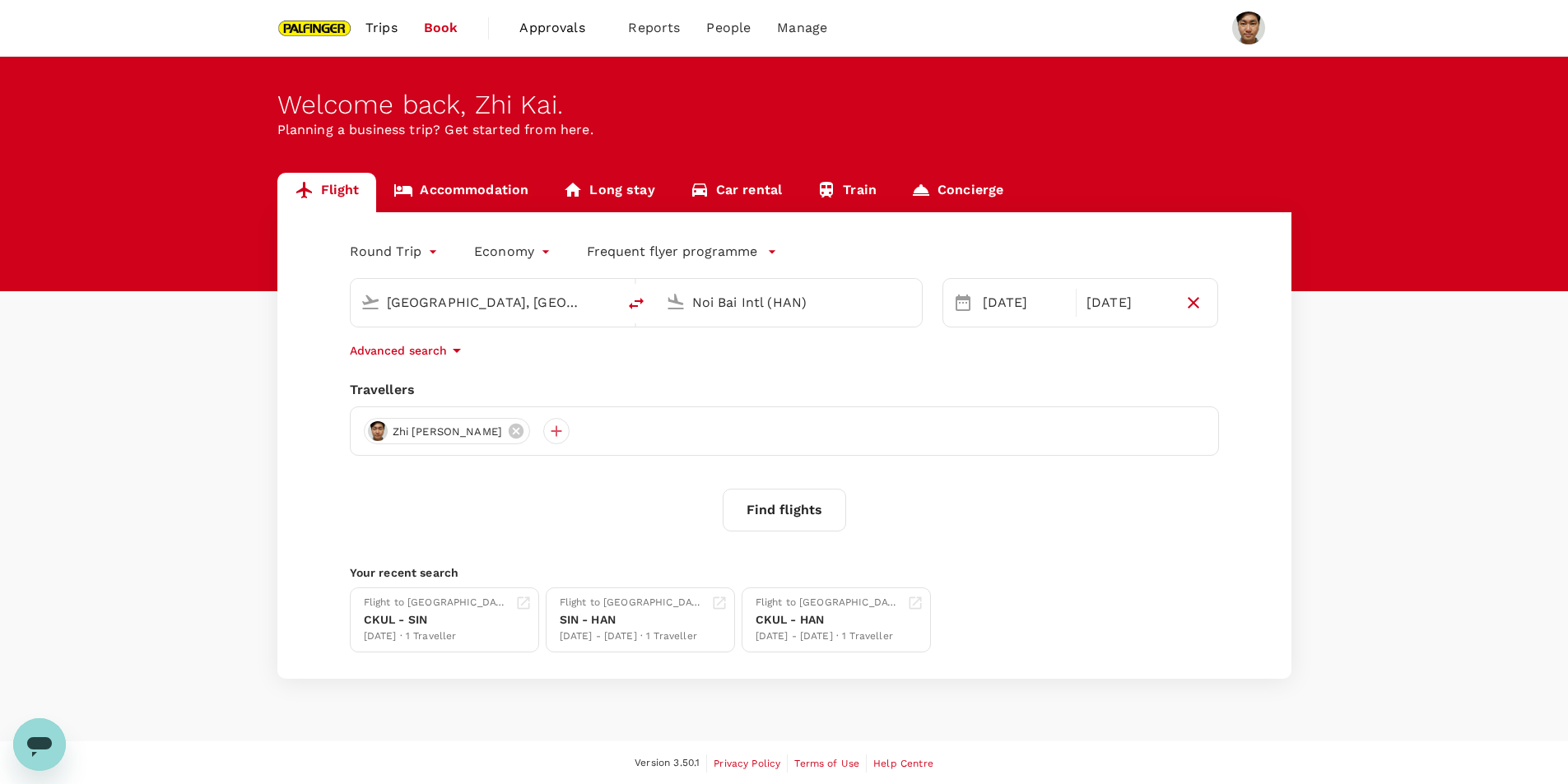
click at [747, 308] on input "Noi Bai Intl (HAN)" at bounding box center [789, 302] width 195 height 25
click at [731, 354] on div "Singapore Changi SIN" at bounding box center [803, 366] width 352 height 25
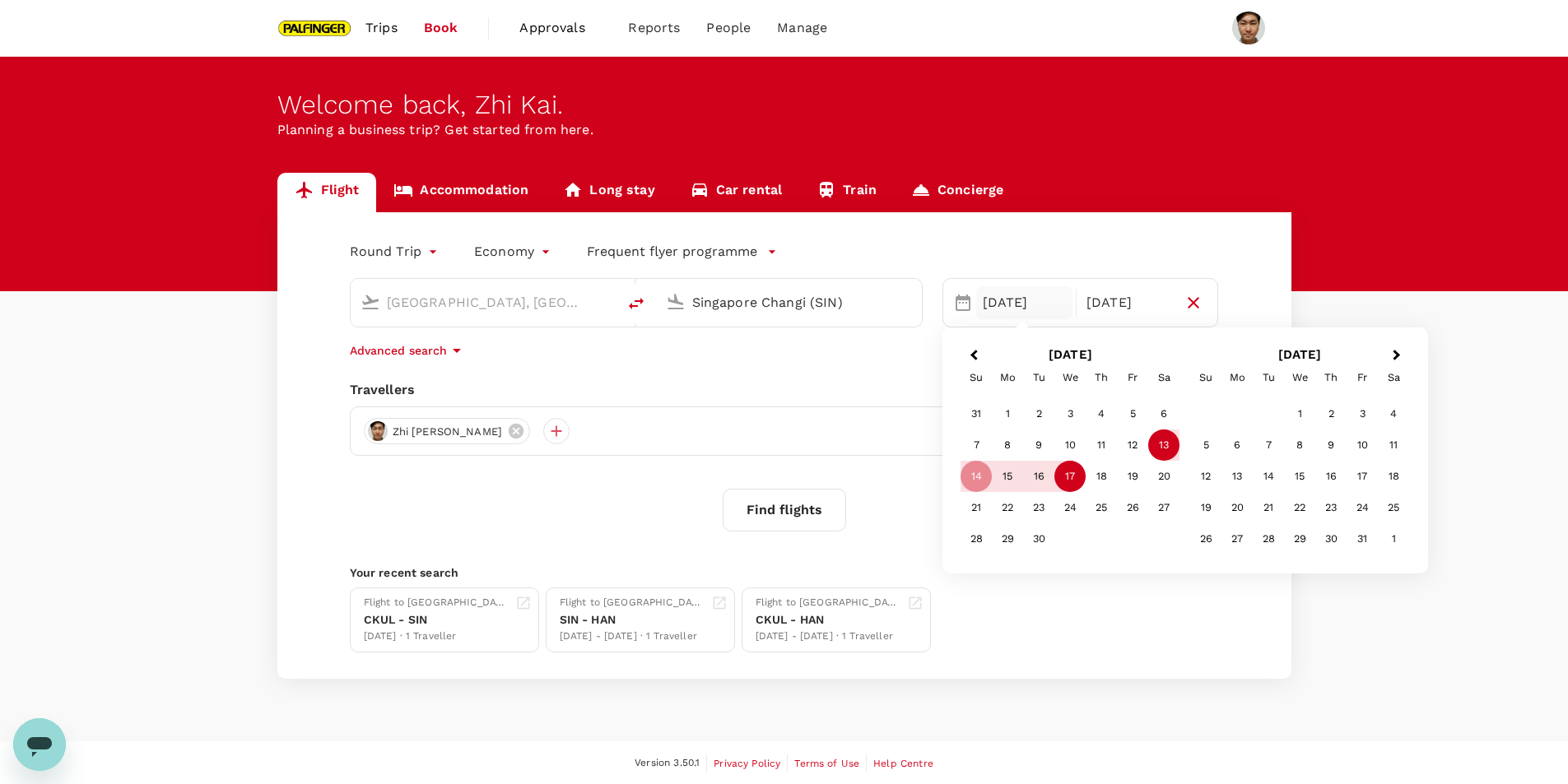
type input "Singapore Changi (SIN)"
click at [1170, 441] on div "13" at bounding box center [1164, 445] width 31 height 31
click at [1059, 475] on div "17" at bounding box center [1070, 477] width 31 height 31
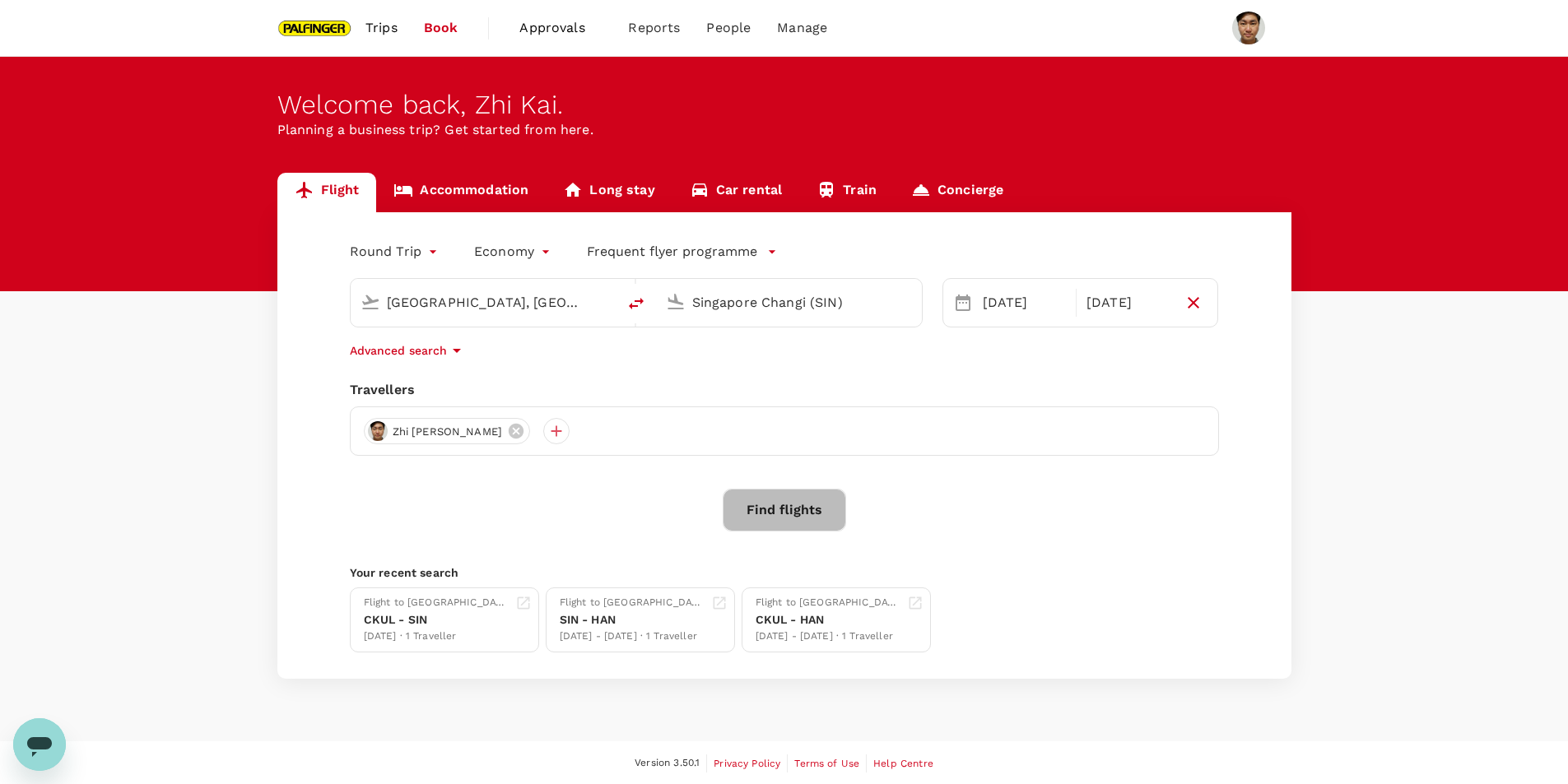
click at [807, 496] on button "Find flights" at bounding box center [784, 510] width 123 height 43
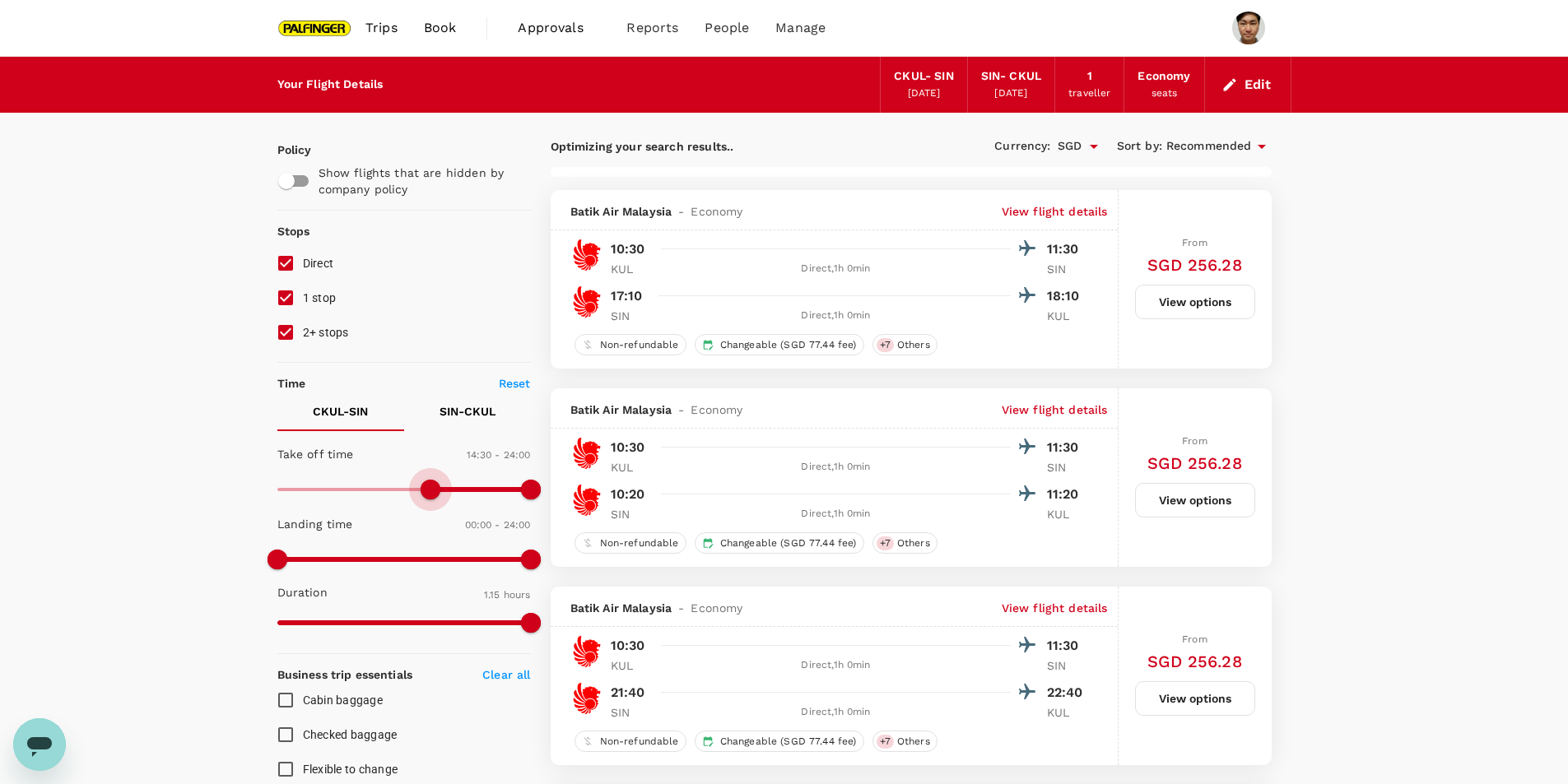
type input "990"
drag, startPoint x: 278, startPoint y: 485, endPoint x: 453, endPoint y: 484, distance: 175.0
click at [453, 484] on span at bounding box center [451, 489] width 20 height 20
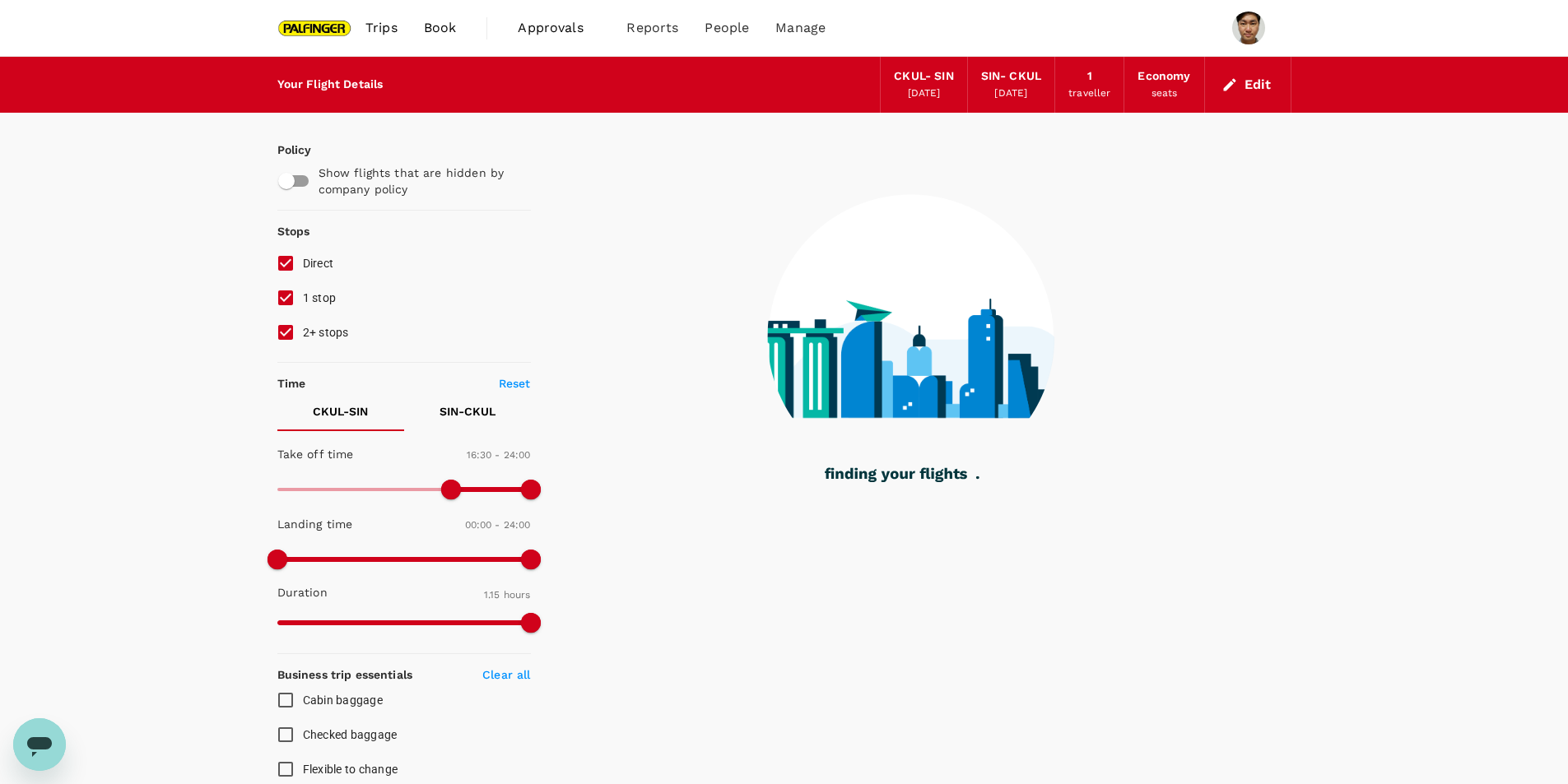
click at [289, 302] on input "1 stop" at bounding box center [285, 298] width 34 height 34
checkbox input "false"
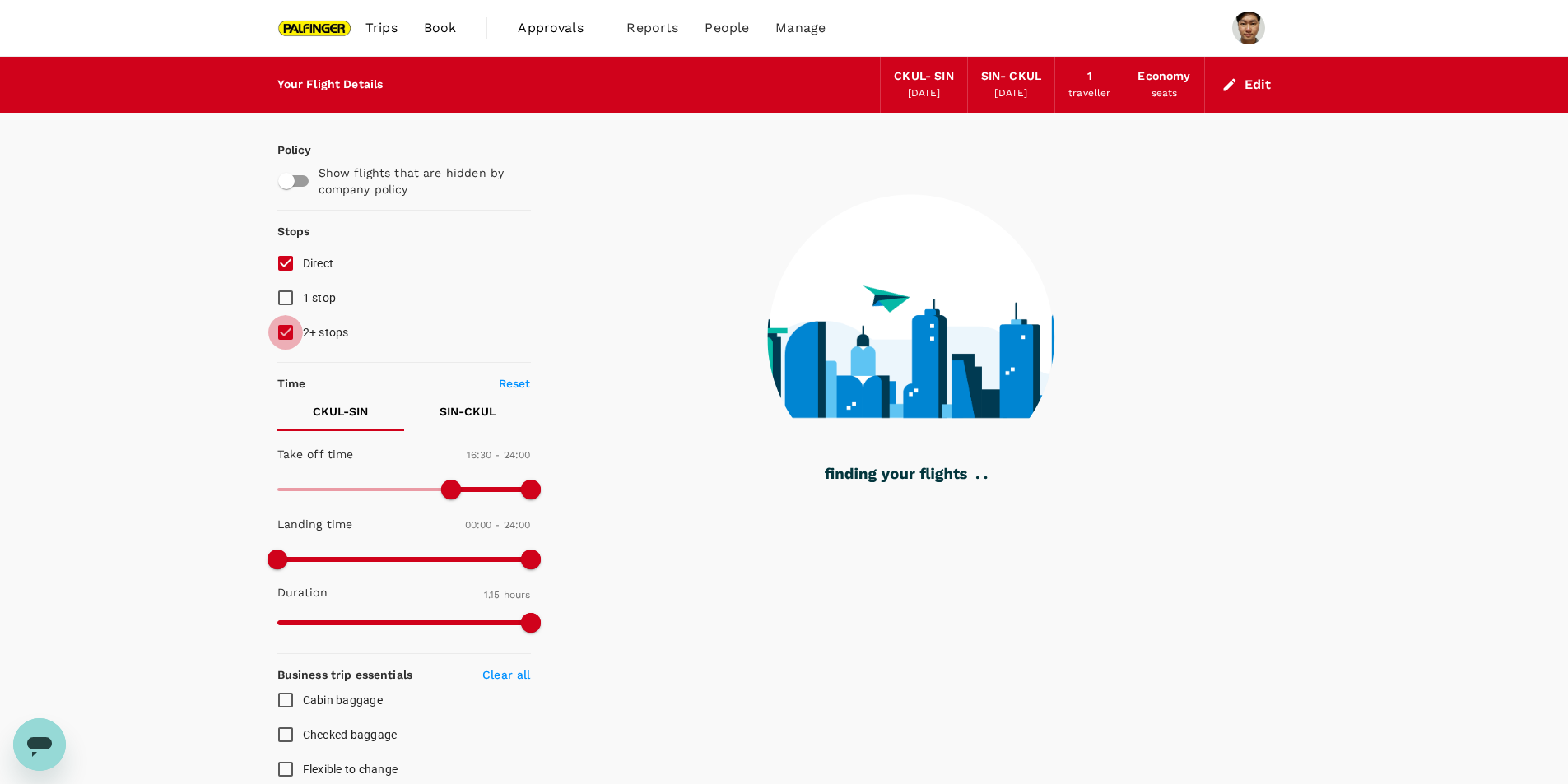
click at [288, 336] on input "2+ stops" at bounding box center [285, 332] width 34 height 34
checkbox input "false"
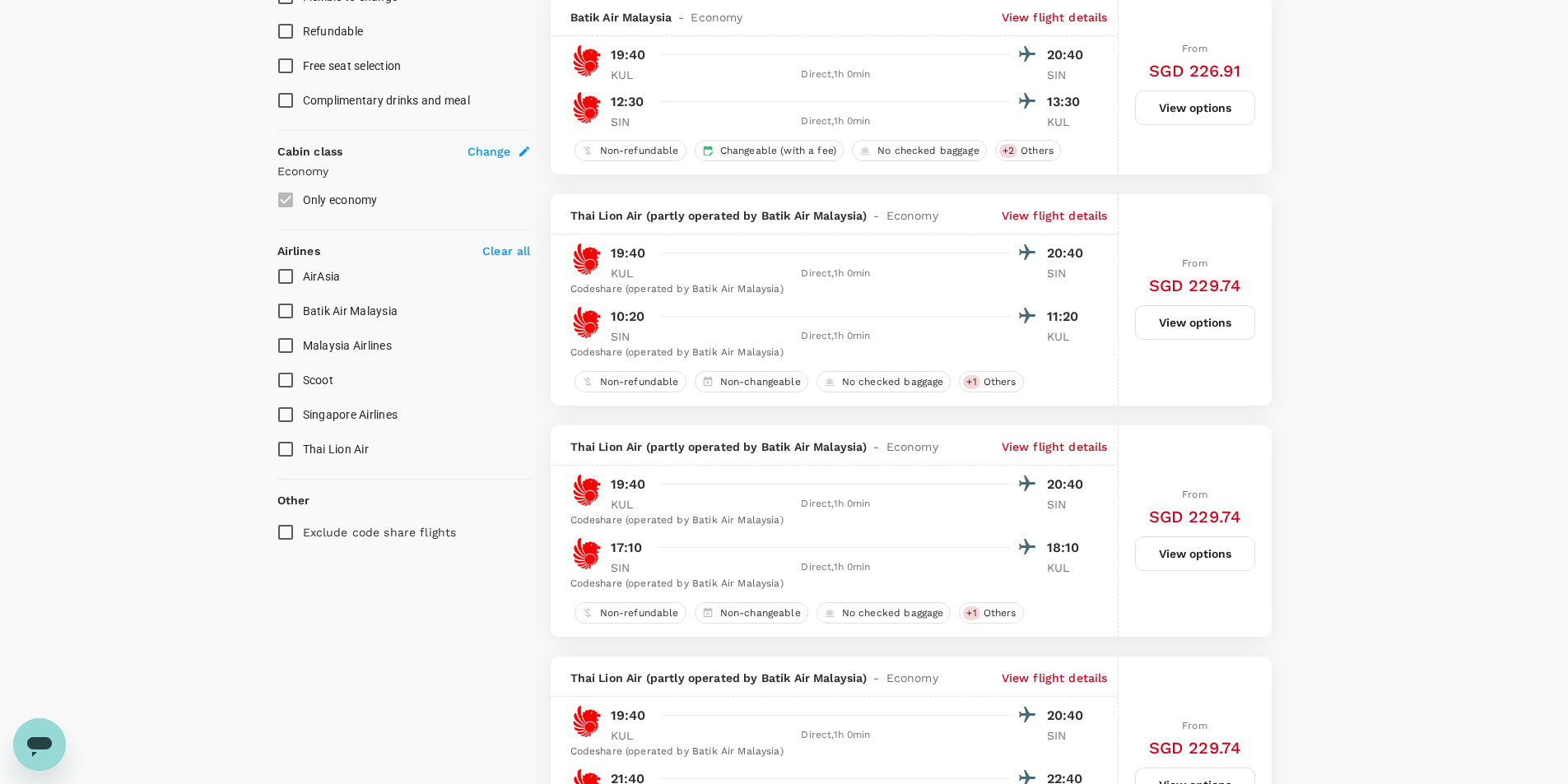
scroll to position [411, 0]
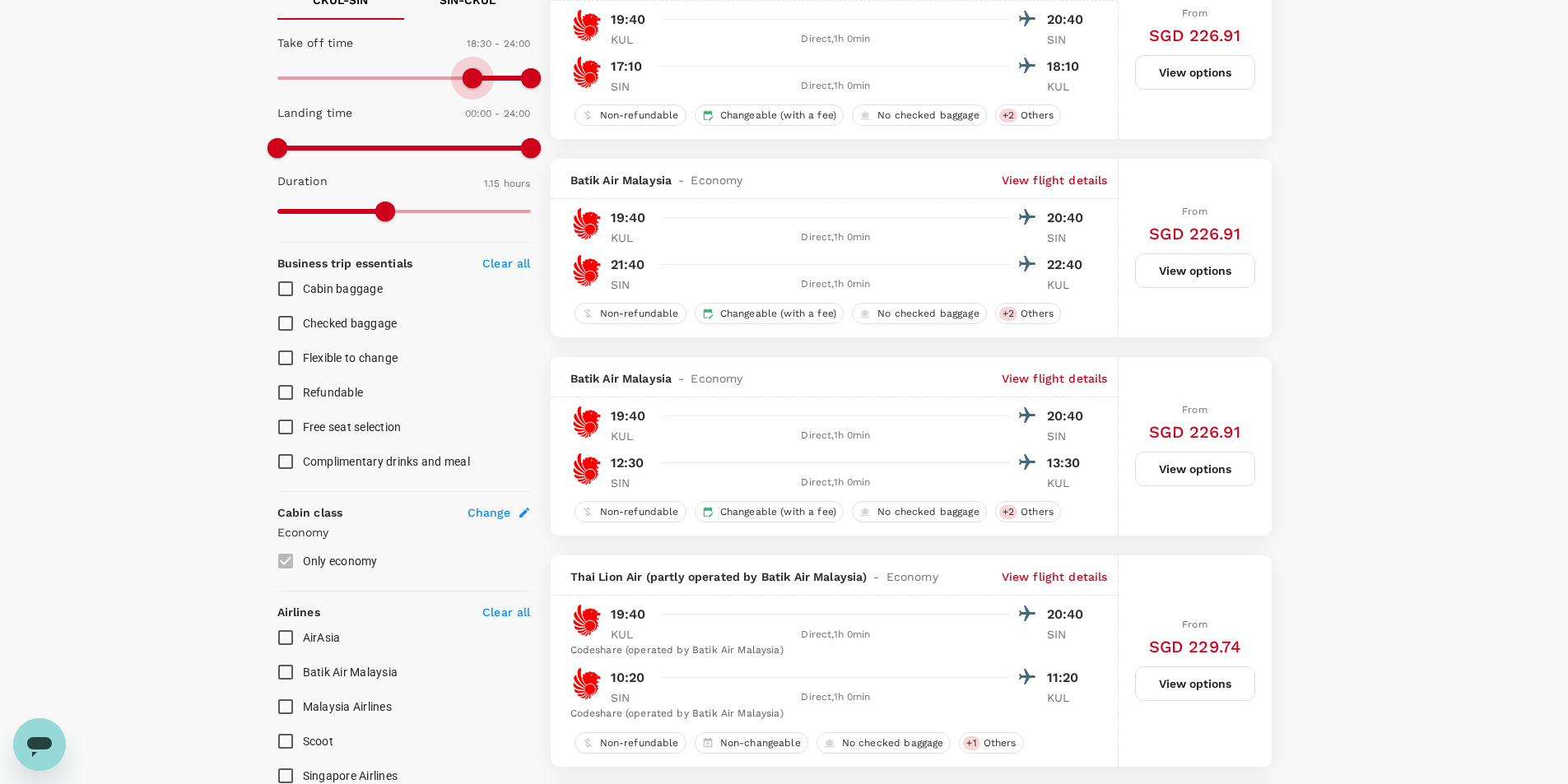
drag, startPoint x: 453, startPoint y: 82, endPoint x: 475, endPoint y: 83, distance: 22.0
click at [475, 83] on span at bounding box center [472, 78] width 20 height 20
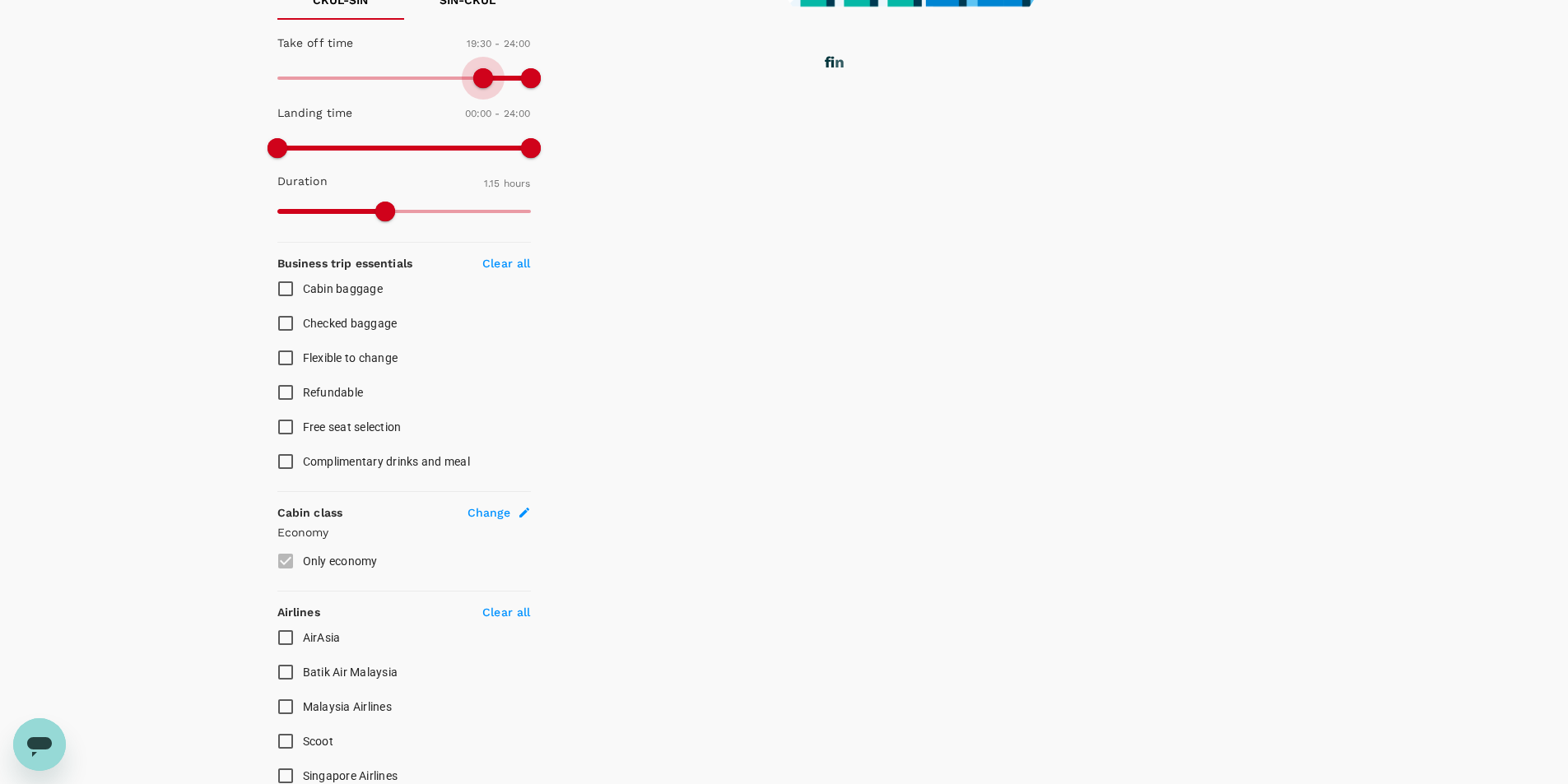
drag, startPoint x: 475, startPoint y: 83, endPoint x: 484, endPoint y: 83, distance: 9.0
click at [484, 83] on span at bounding box center [483, 78] width 20 height 20
type input "1200"
click at [490, 82] on span at bounding box center [487, 78] width 20 height 20
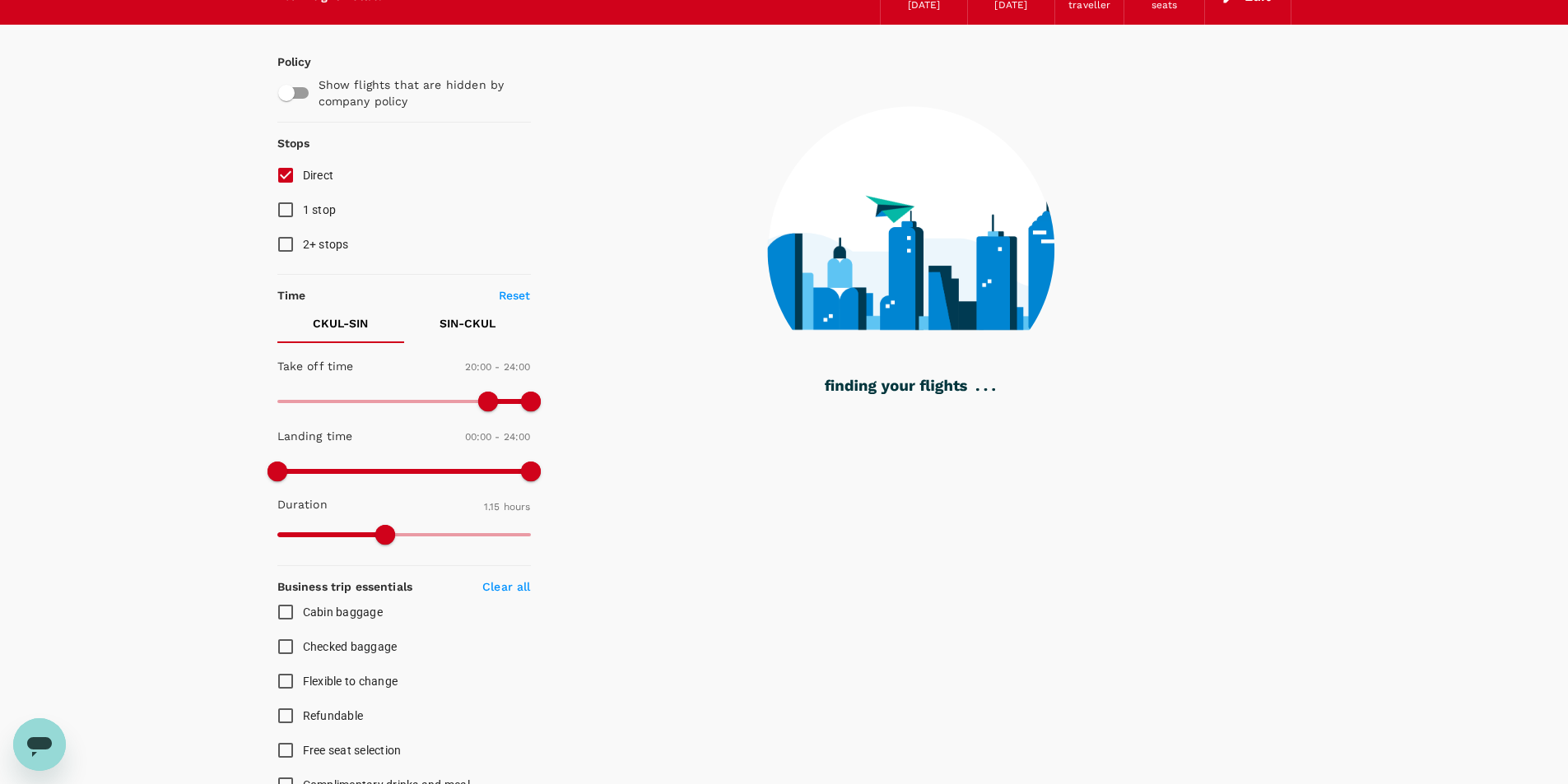
scroll to position [82, 0]
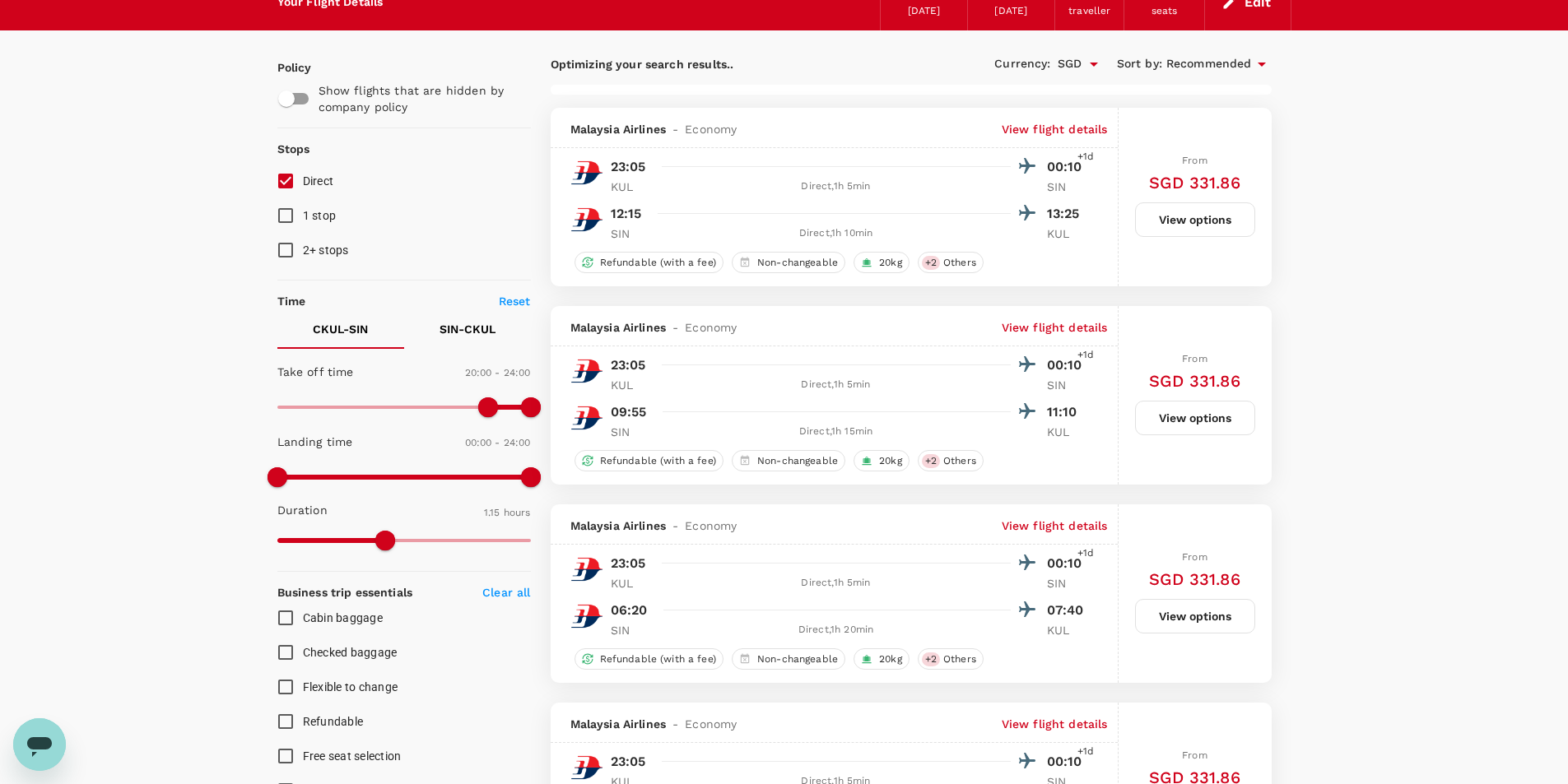
type input "SGD"
click at [488, 332] on p "SIN - CKUL" at bounding box center [467, 329] width 56 height 17
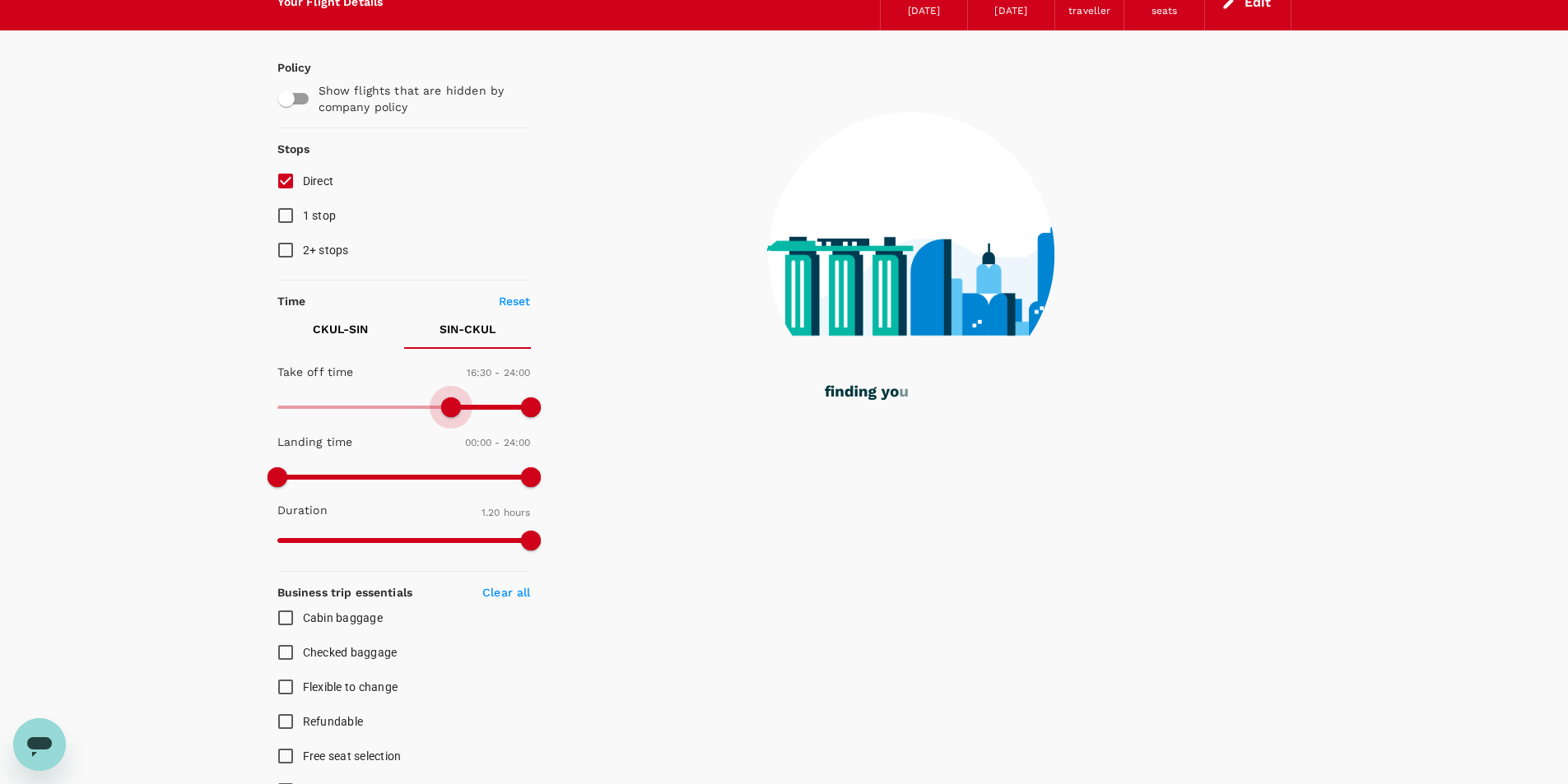
type input "930"
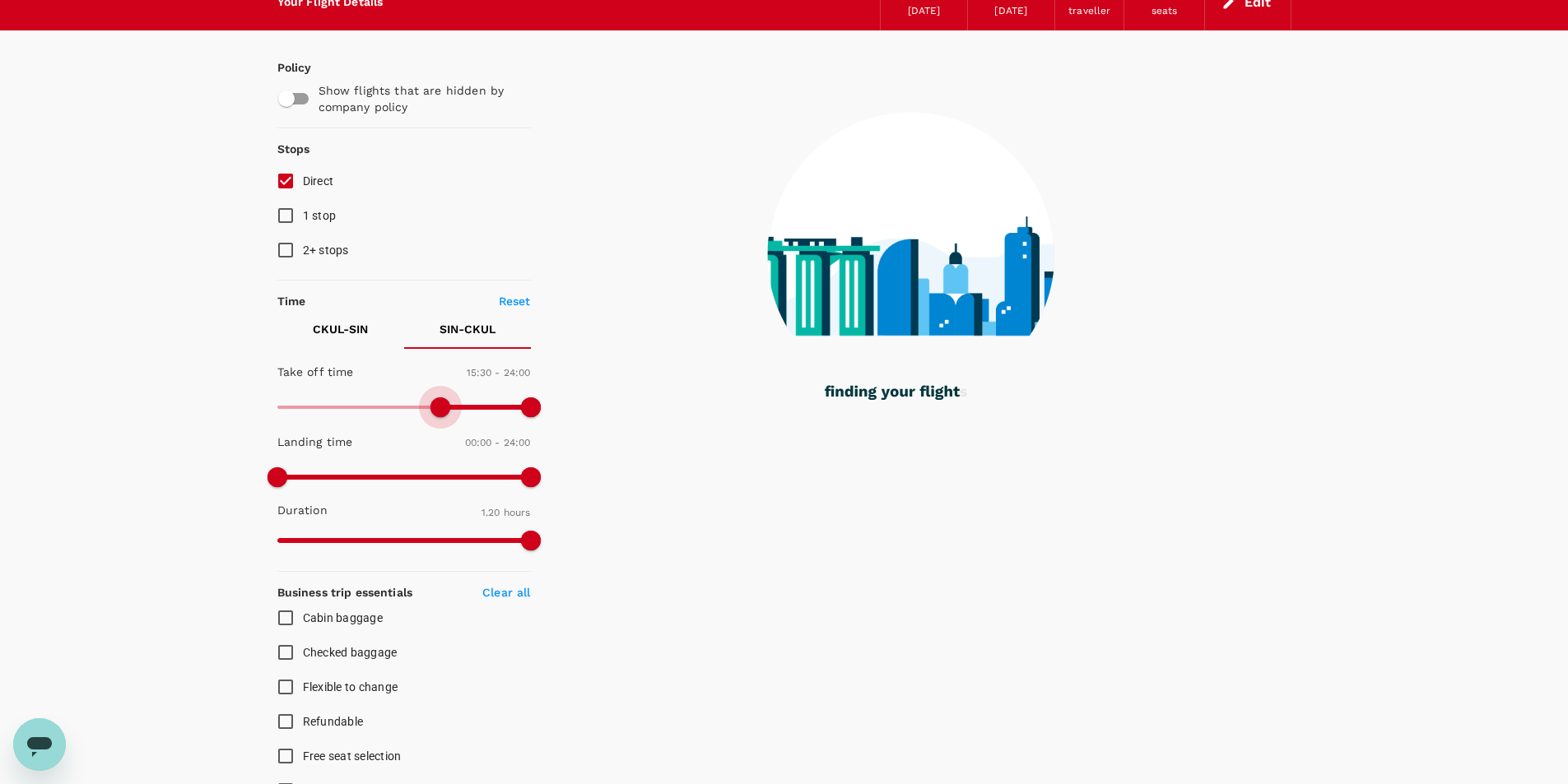
drag, startPoint x: 279, startPoint y: 405, endPoint x: 441, endPoint y: 422, distance: 162.9
click at [441, 417] on span at bounding box center [440, 407] width 20 height 20
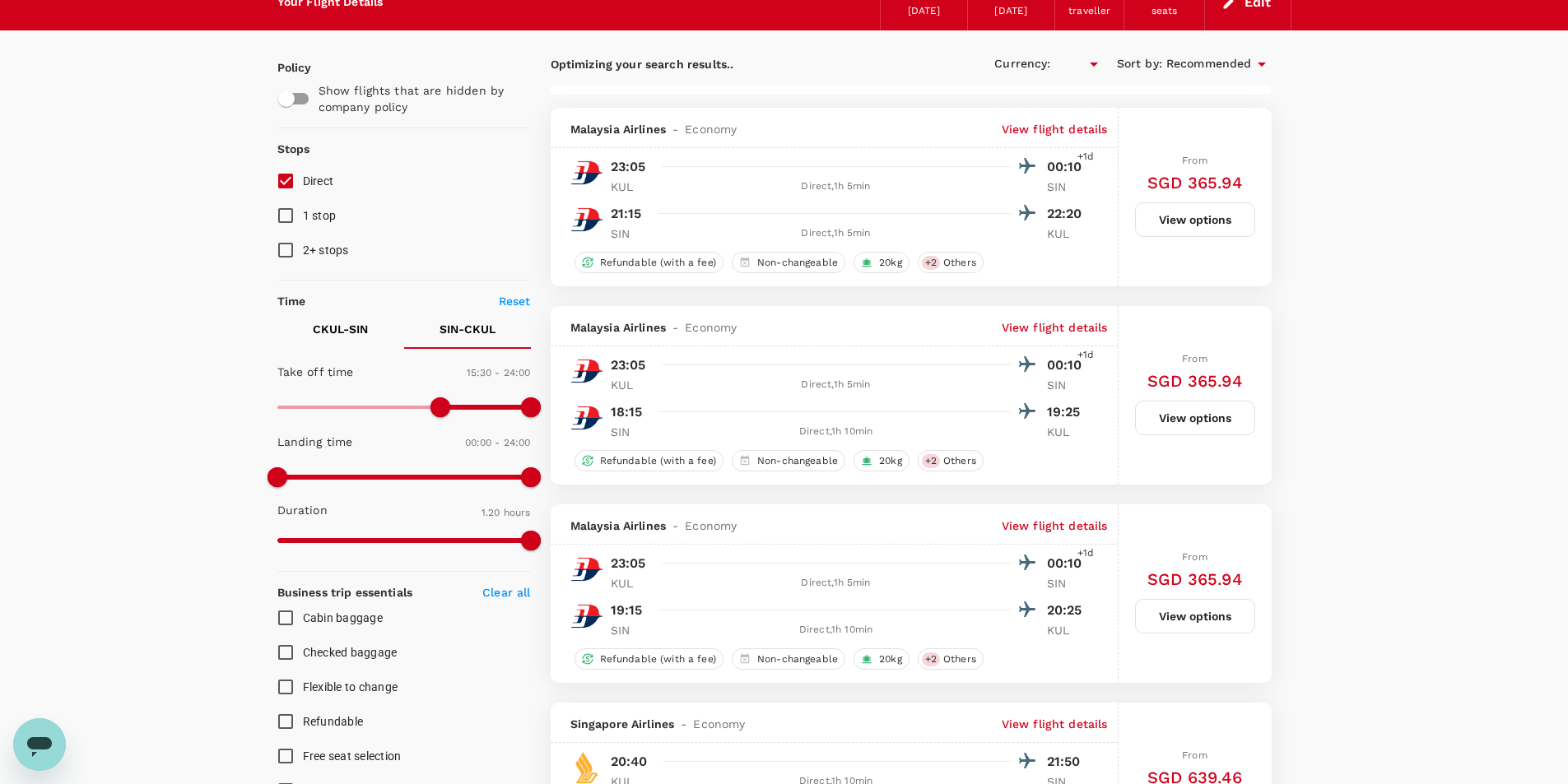
type input "SGD"
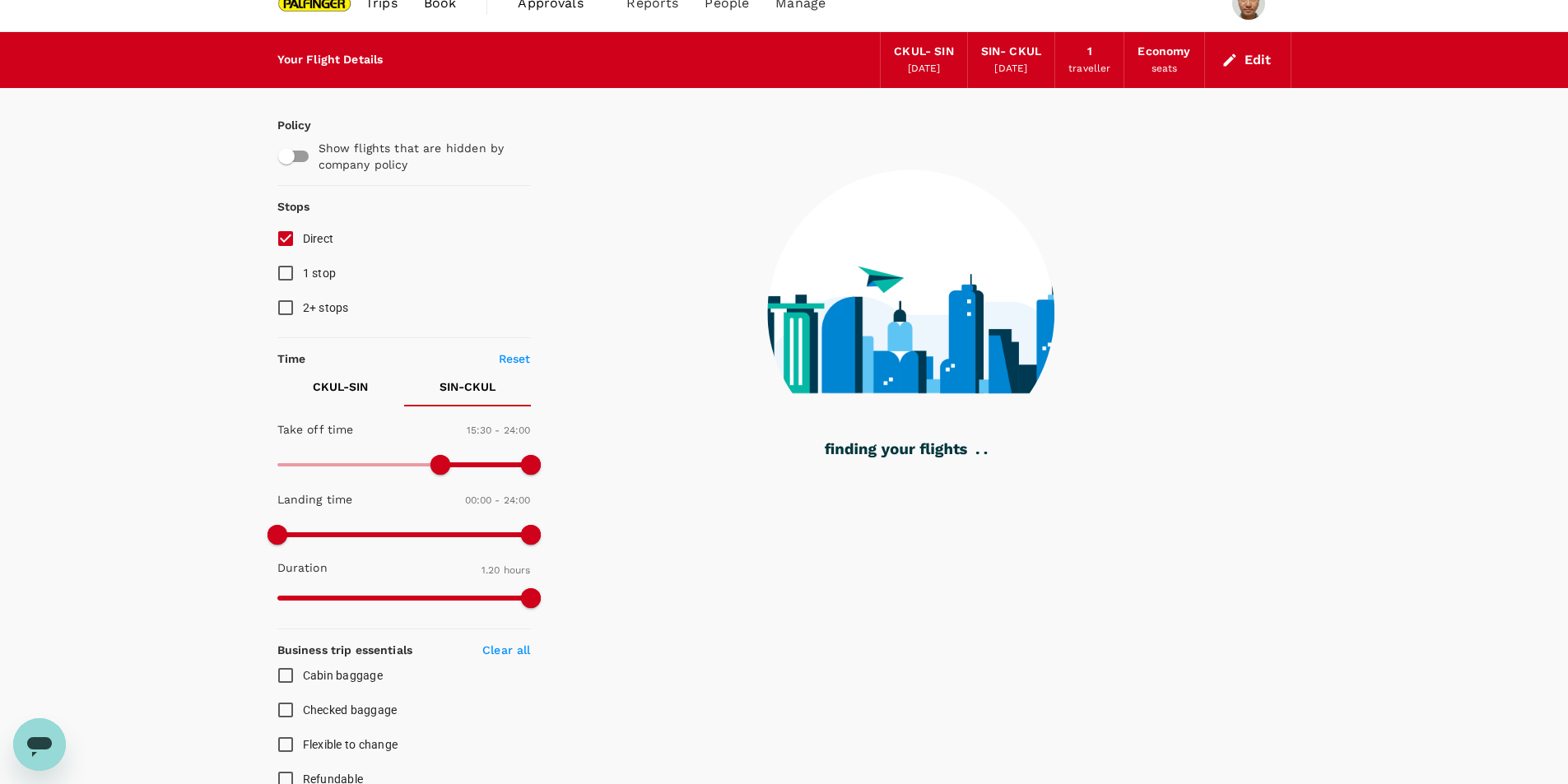
scroll to position [0, 0]
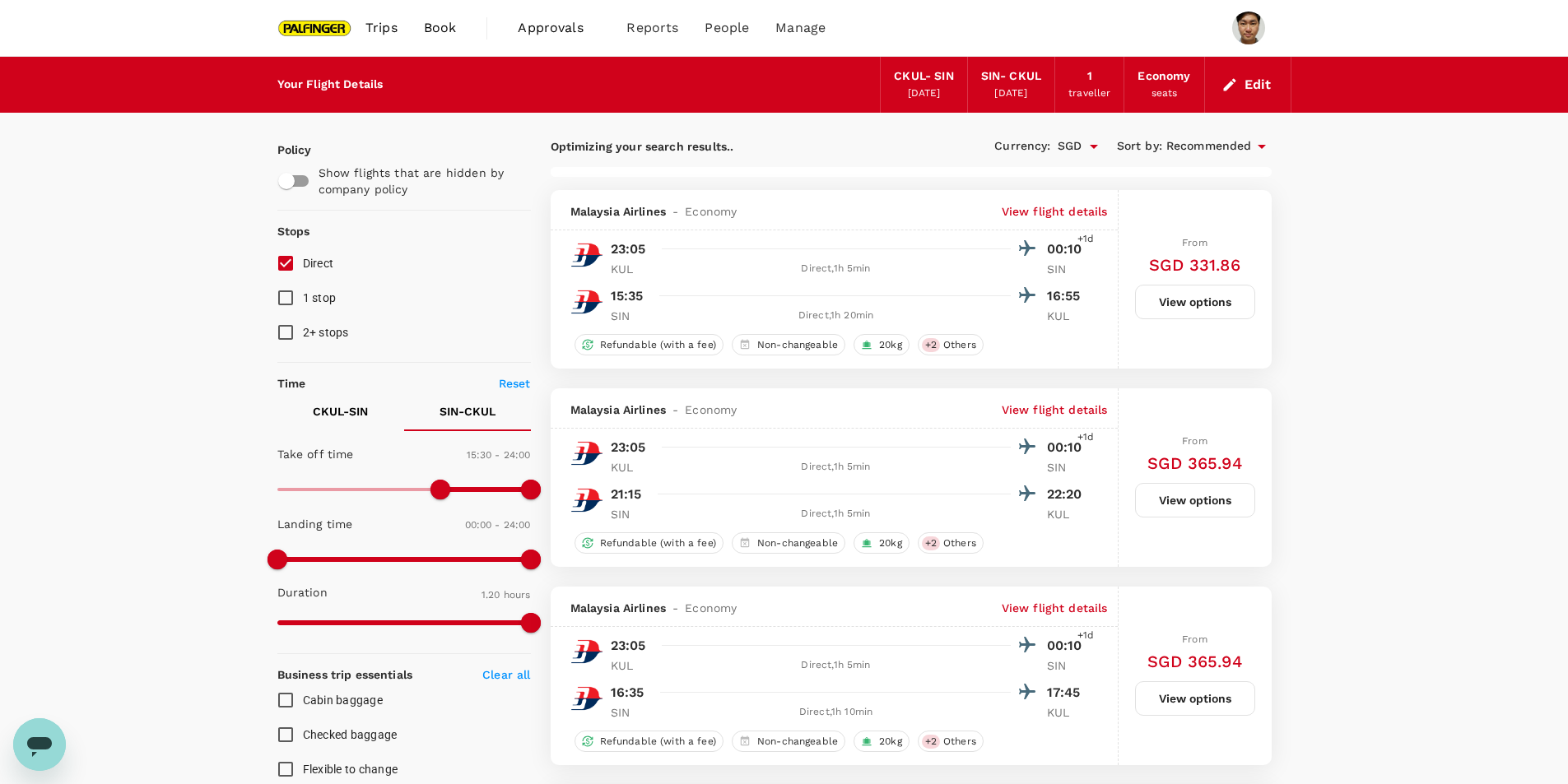
click at [385, 29] on span "Trips" at bounding box center [381, 27] width 32 height 20
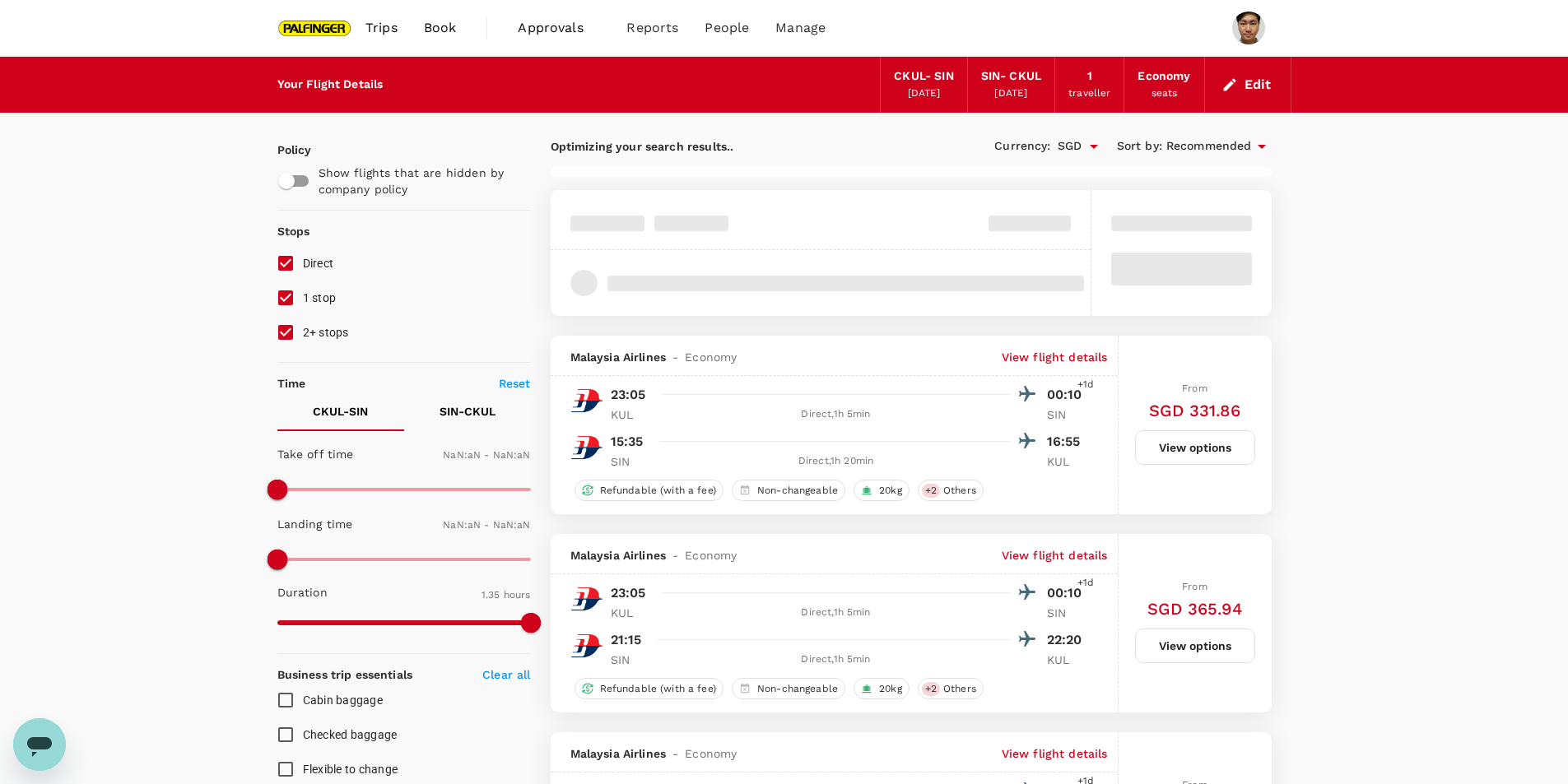
type input "1200"
type input "1440"
type input "75"
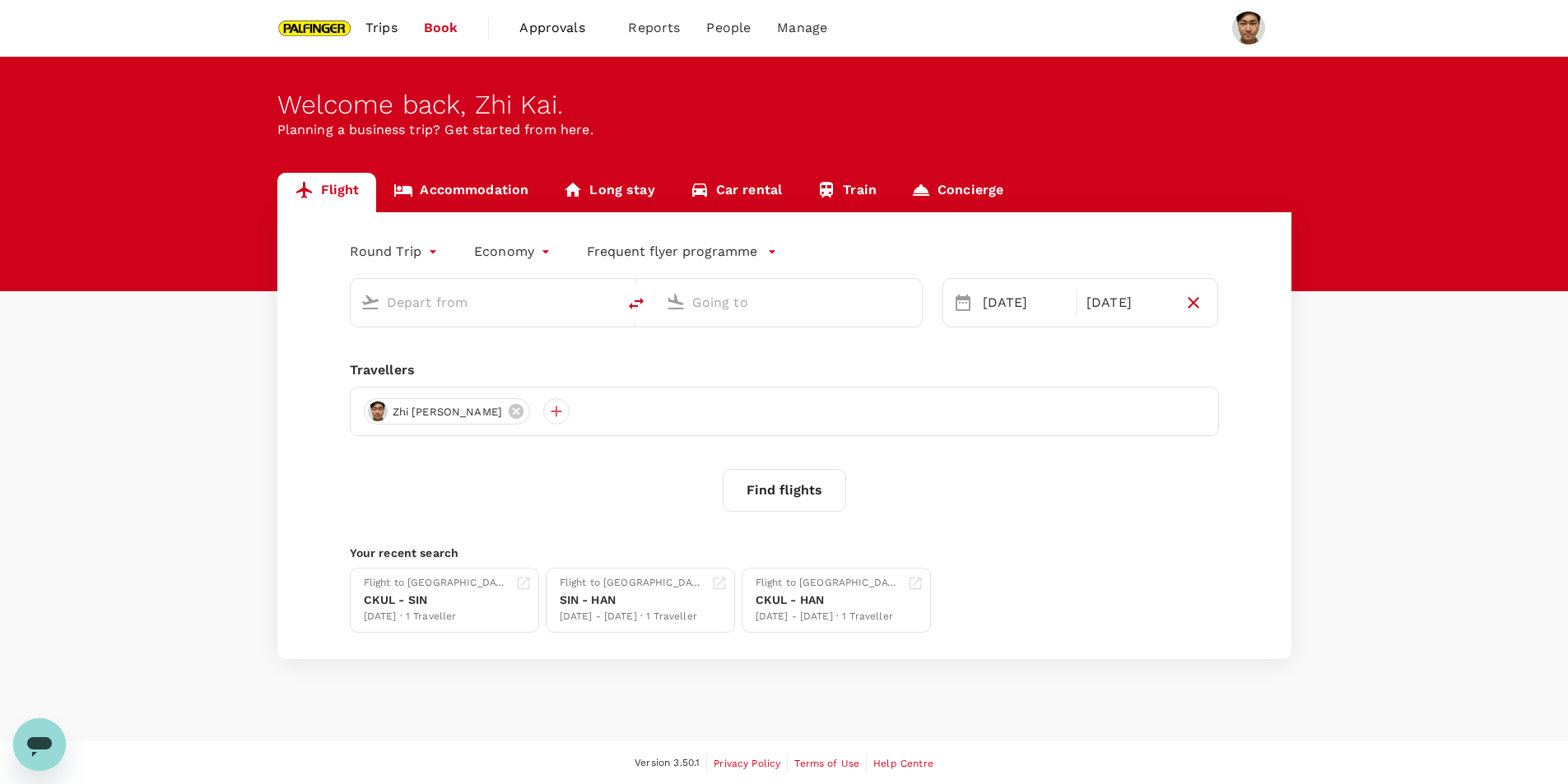
type input "Kuala Lumpur, Malaysia (any)"
type input "Singapore Changi (SIN)"
type input "Kuala Lumpur, Malaysia (any)"
type input "Singapore Changi (SIN)"
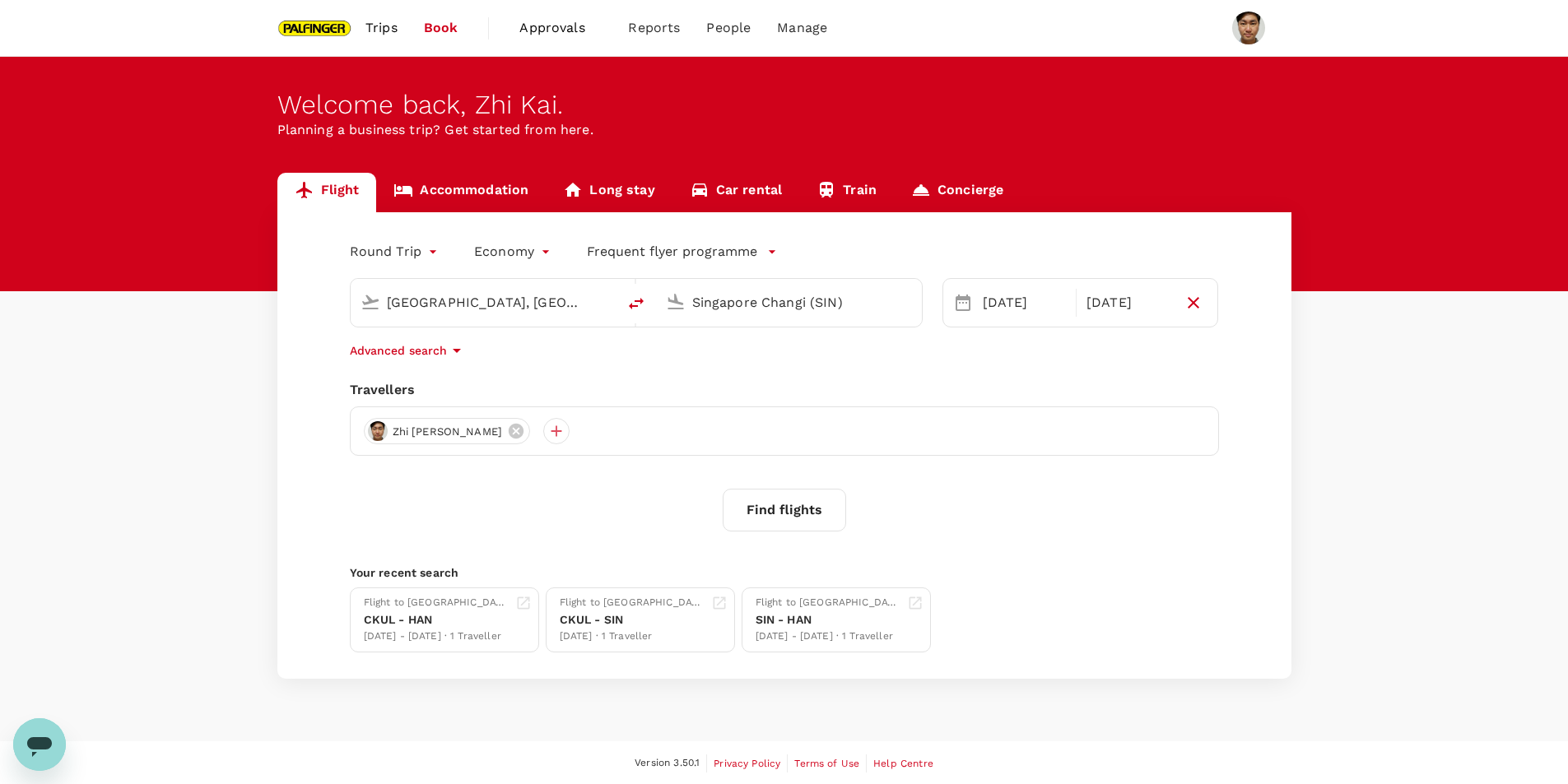
click at [772, 298] on input "Singapore Changi (SIN)" at bounding box center [789, 302] width 195 height 25
click at [636, 307] on icon "delete" at bounding box center [636, 303] width 20 height 20
type input "Singapore Changi (SIN)"
type input "Kuala Lumpur, Malaysia (any)"
click at [1390, 185] on div "Flight Accommodation Long stay Car rental Train Concierge Round Trip roundtrip …" at bounding box center [784, 426] width 1568 height 506
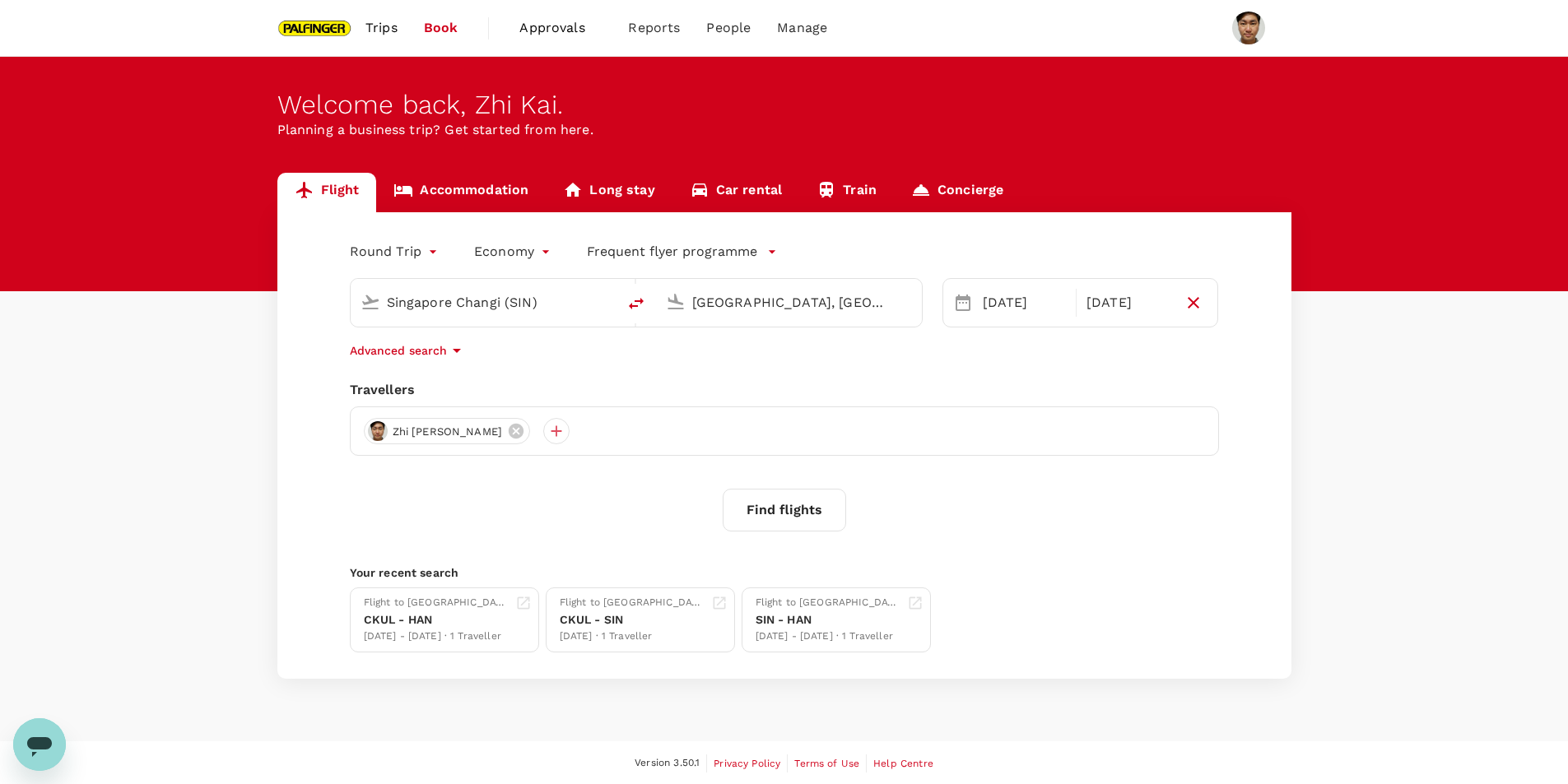
click at [627, 305] on icon "delete" at bounding box center [636, 303] width 20 height 20
type input "Kuala Lumpur, Malaysia (any)"
type input "Singapore Changi (SIN)"
click at [627, 305] on icon "delete" at bounding box center [636, 303] width 20 height 20
type input "Singapore Changi (SIN)"
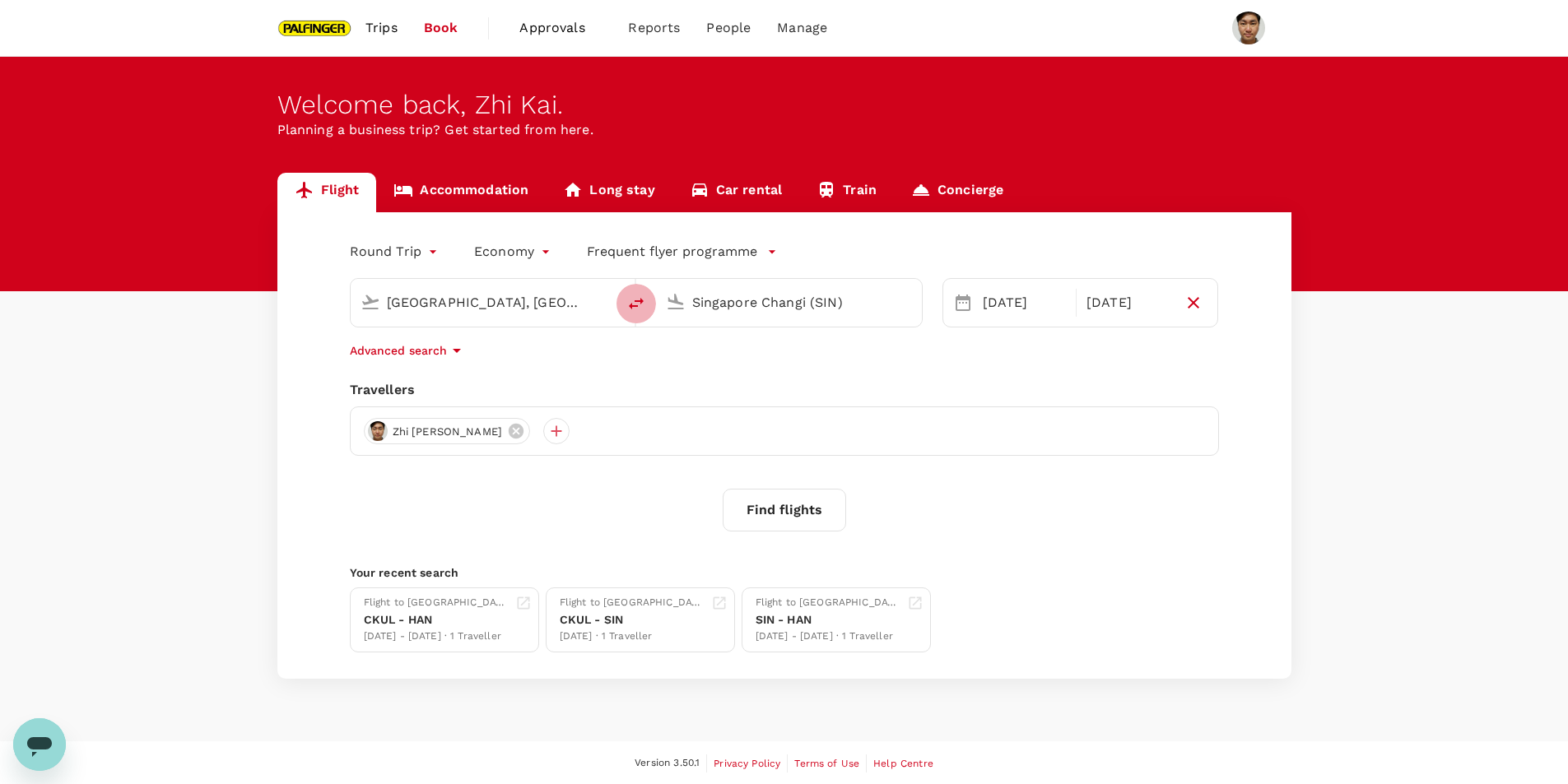
type input "Kuala Lumpur, Malaysia (any)"
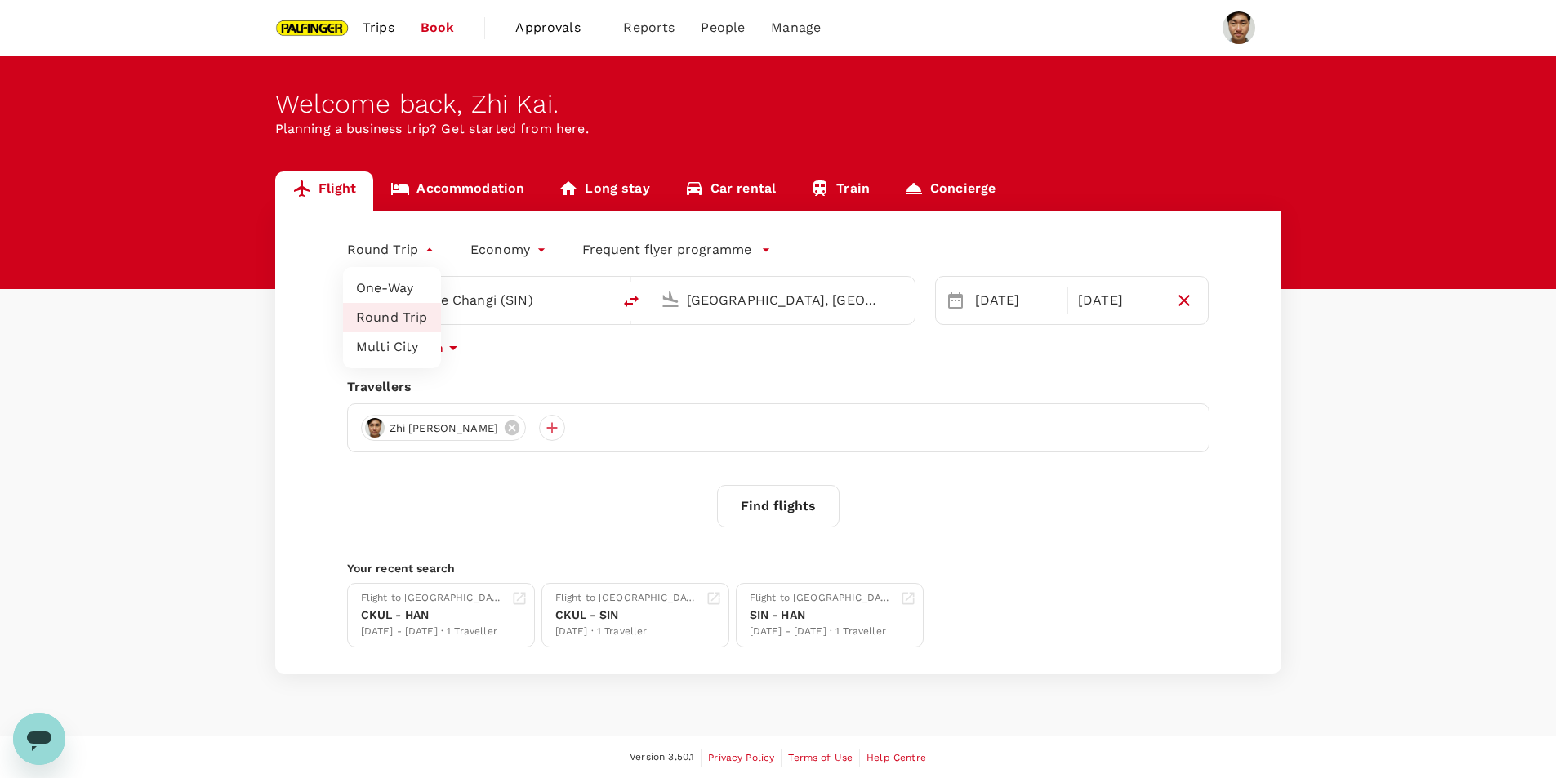
click at [392, 242] on body "Trips Book Approvals 0 Reports People Manage Welcome back , Zhi Kai . Planning …" at bounding box center [784, 389] width 1568 height 780
click at [390, 296] on li "One-Way" at bounding box center [392, 288] width 98 height 29
type input "oneway"
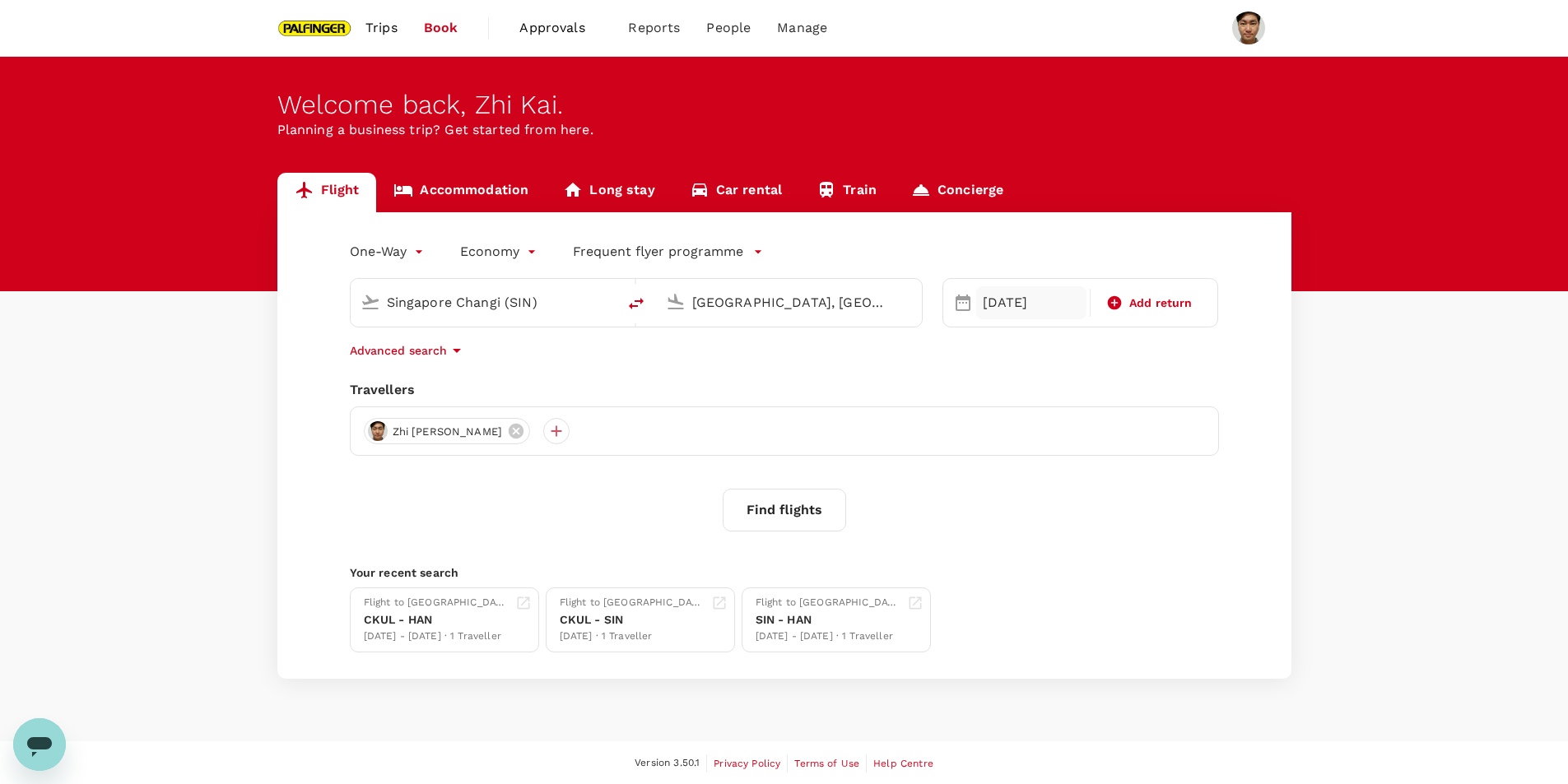
click at [1039, 312] on div "13 Sep" at bounding box center [1031, 303] width 111 height 33
click at [1070, 482] on div "17" at bounding box center [1070, 477] width 31 height 31
click at [781, 508] on button "Find flights" at bounding box center [784, 510] width 123 height 43
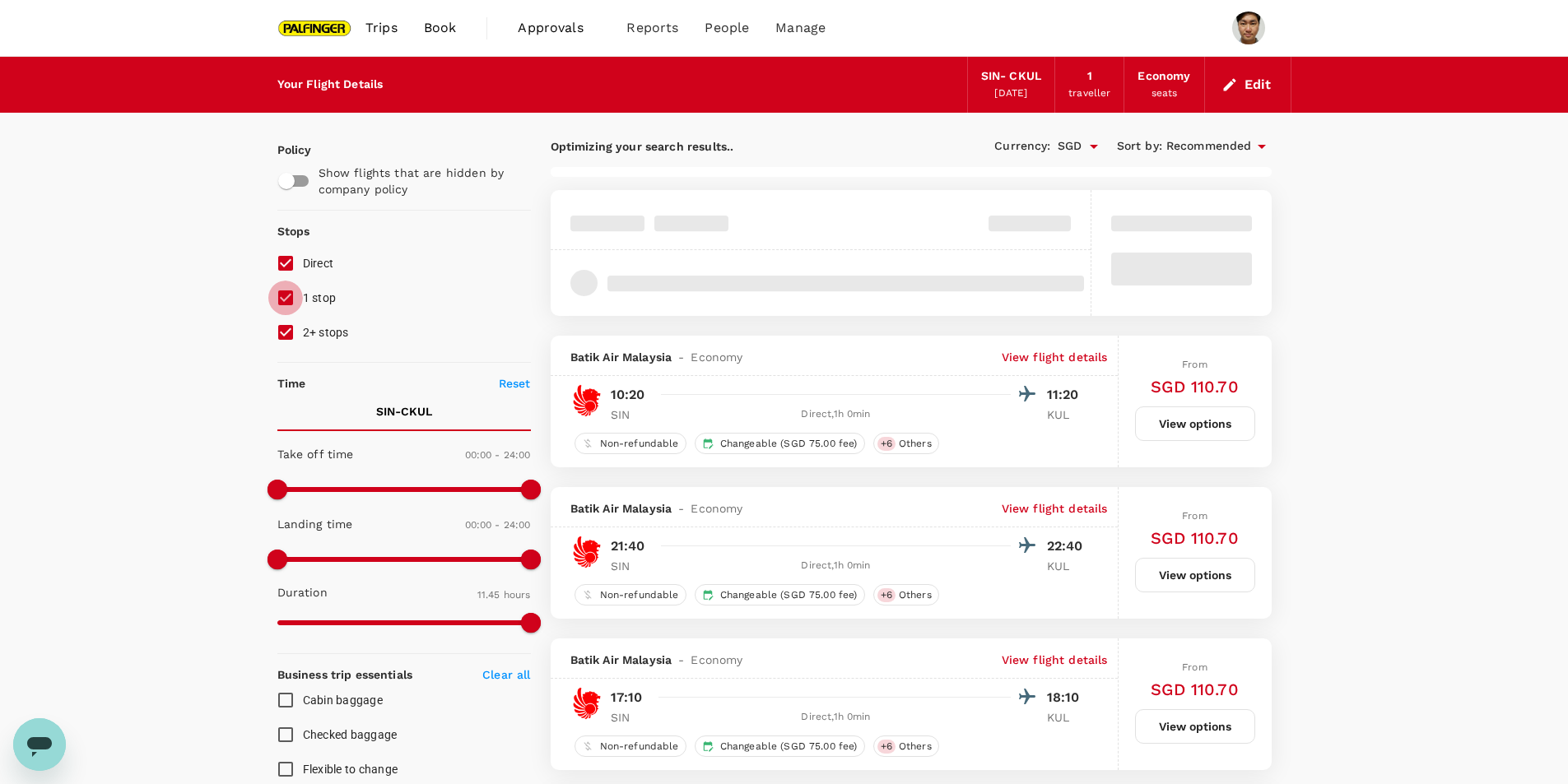
click at [290, 300] on input "1 stop" at bounding box center [285, 298] width 34 height 34
checkbox input "false"
click at [287, 331] on input "2+ stops" at bounding box center [285, 332] width 34 height 34
checkbox input "false"
type input "1050"
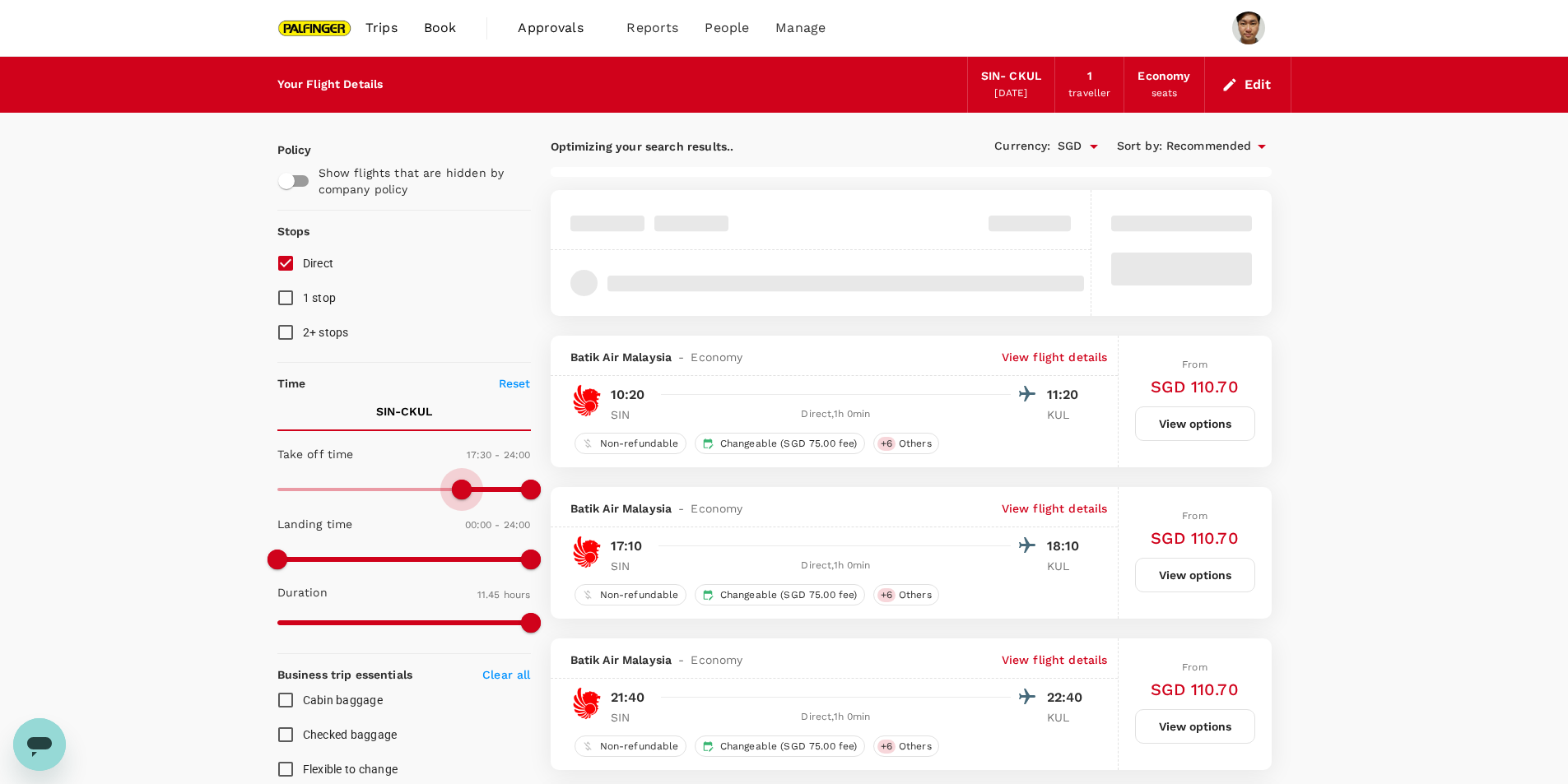
drag, startPoint x: 281, startPoint y: 483, endPoint x: 462, endPoint y: 505, distance: 182.3
click at [462, 499] on span at bounding box center [462, 489] width 20 height 20
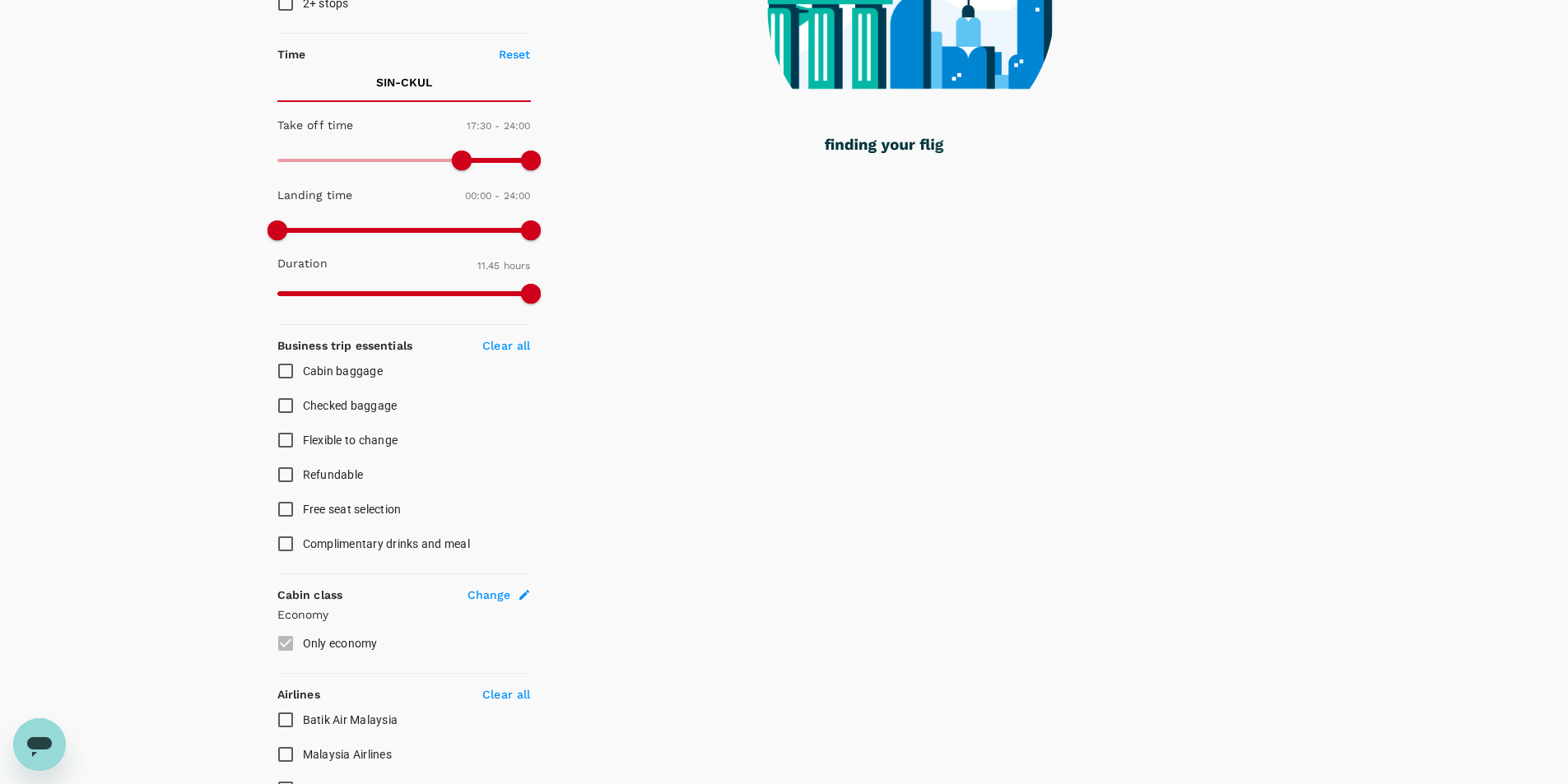
scroll to position [539, 0]
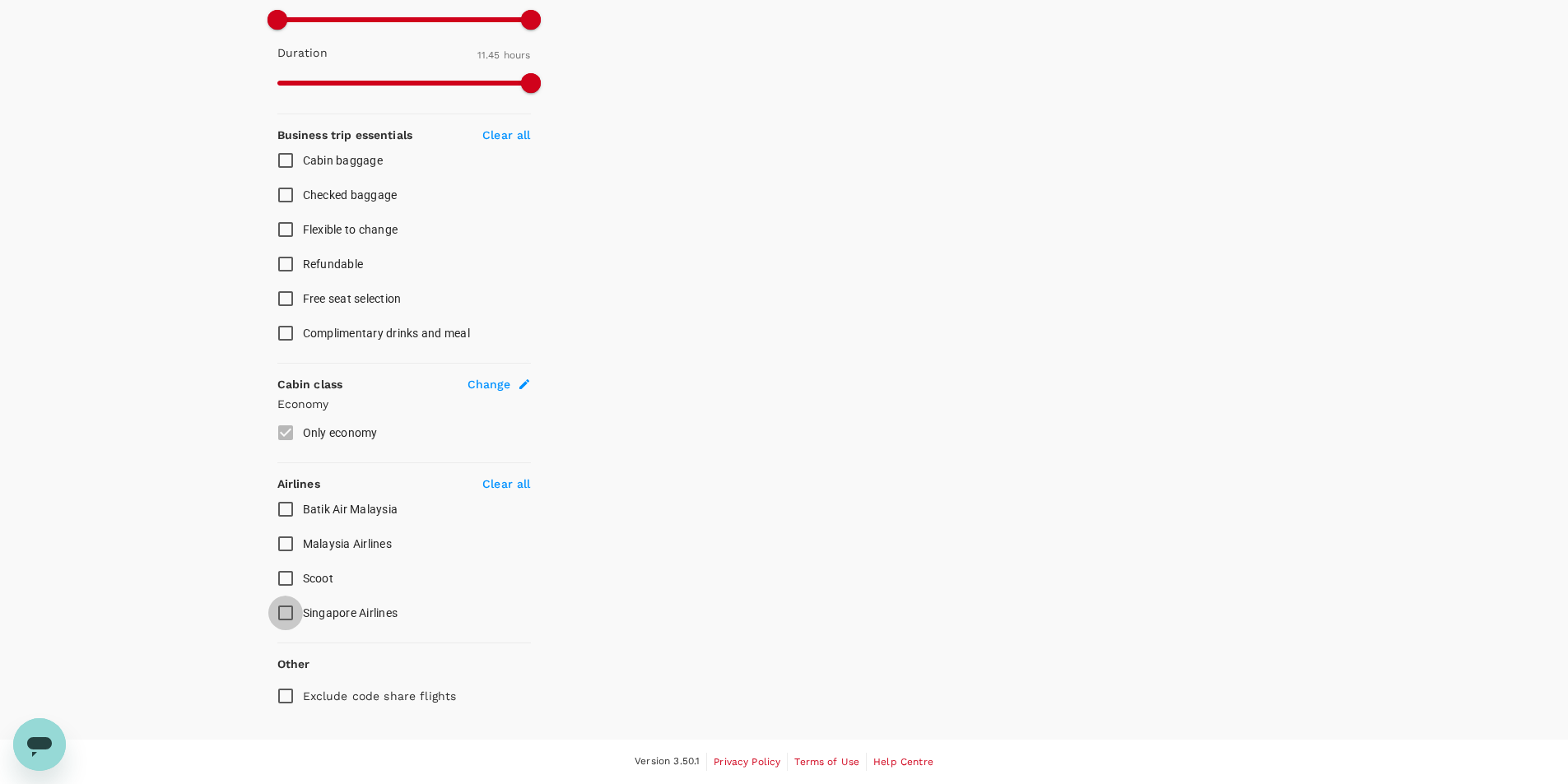
click at [287, 613] on input "Singapore Airlines" at bounding box center [285, 613] width 34 height 34
checkbox input "false"
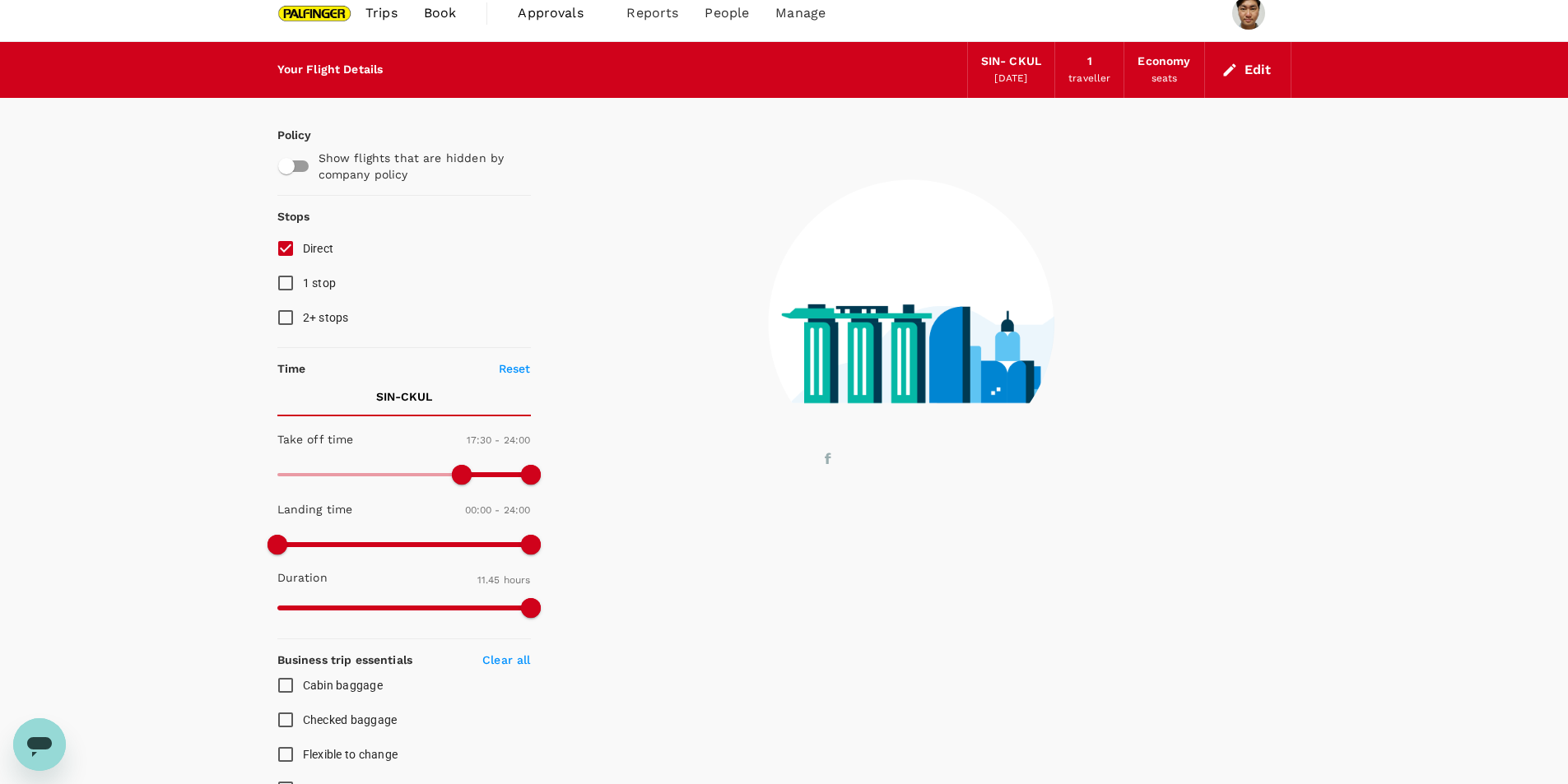
scroll to position [0, 0]
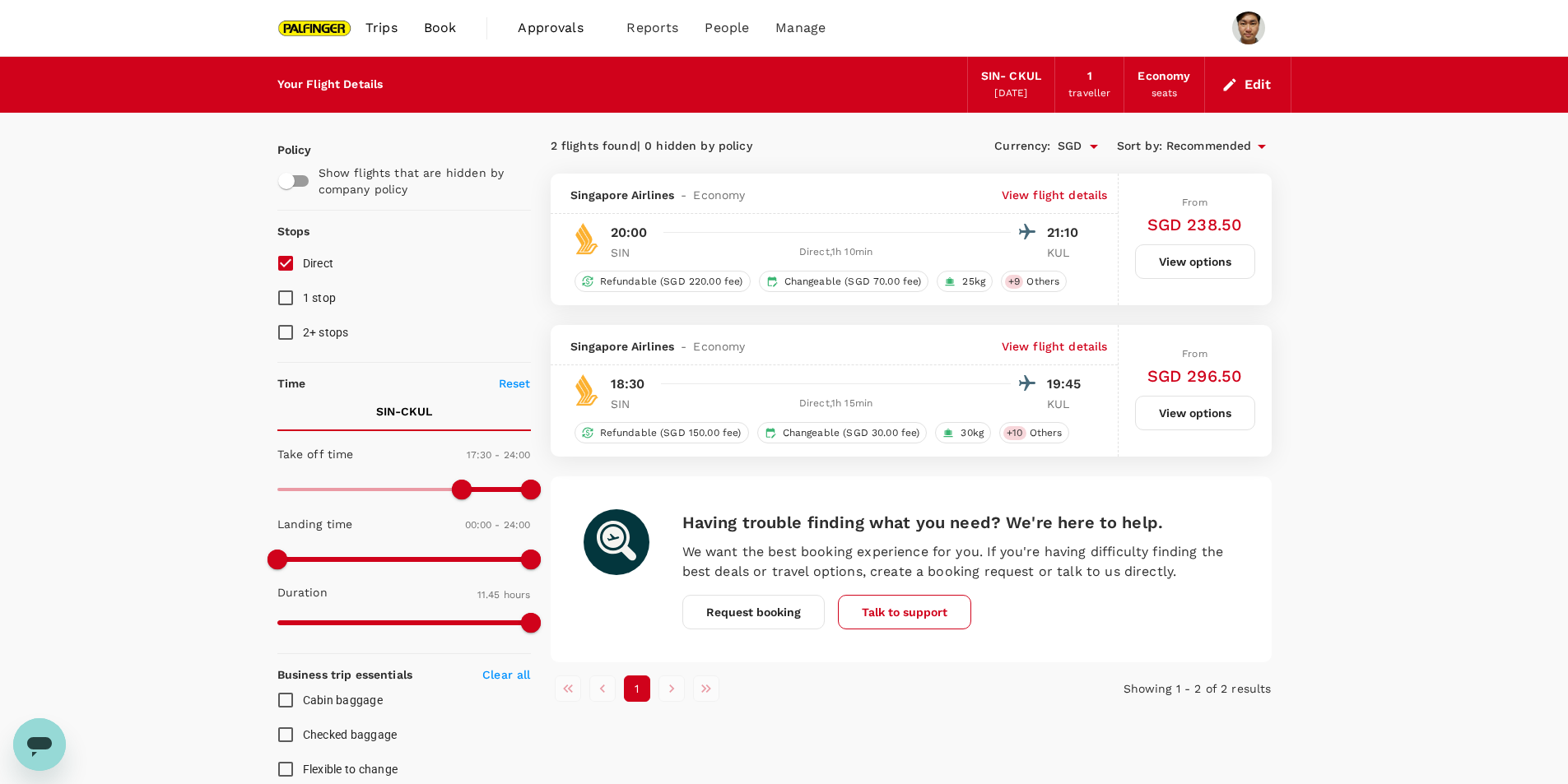
click at [1342, 350] on div "Your Flight Details SIN - CKUL 17 Sep 2025 1 traveller Economy seats Edit Polic…" at bounding box center [784, 703] width 1568 height 1292
